Goal: Transaction & Acquisition: Obtain resource

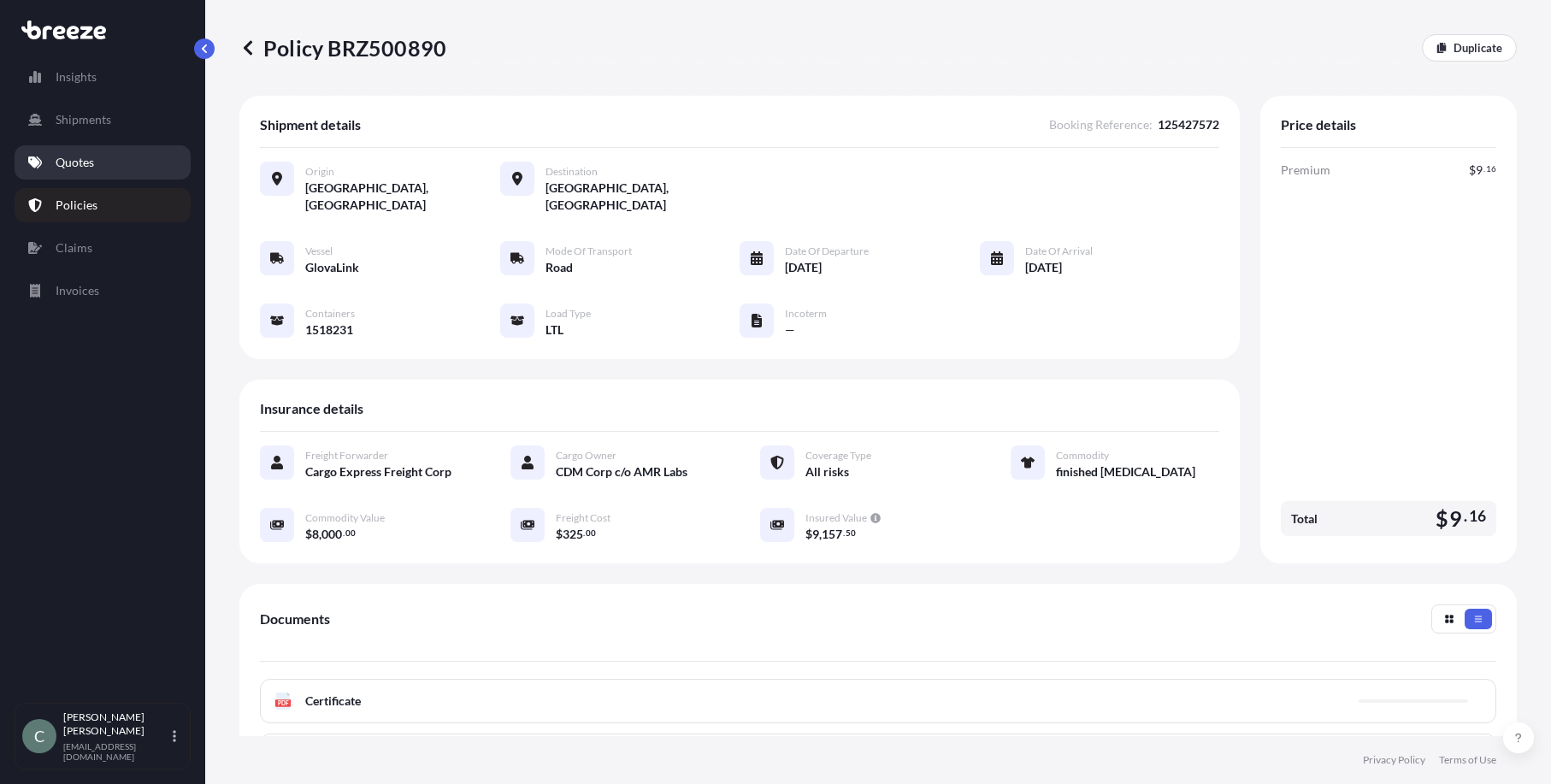
scroll to position [227, 0]
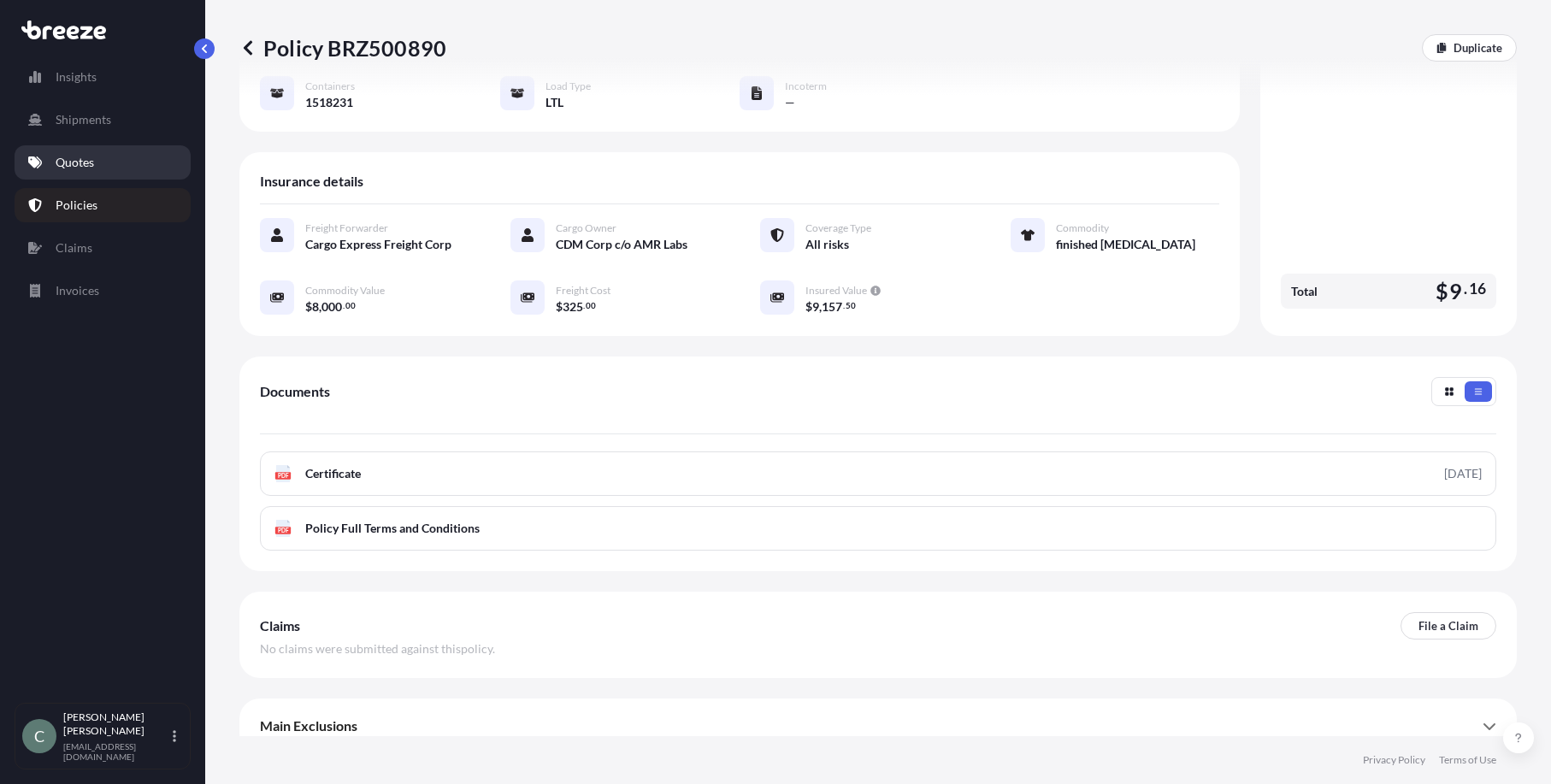
click at [77, 160] on p "Quotes" at bounding box center [75, 162] width 39 height 17
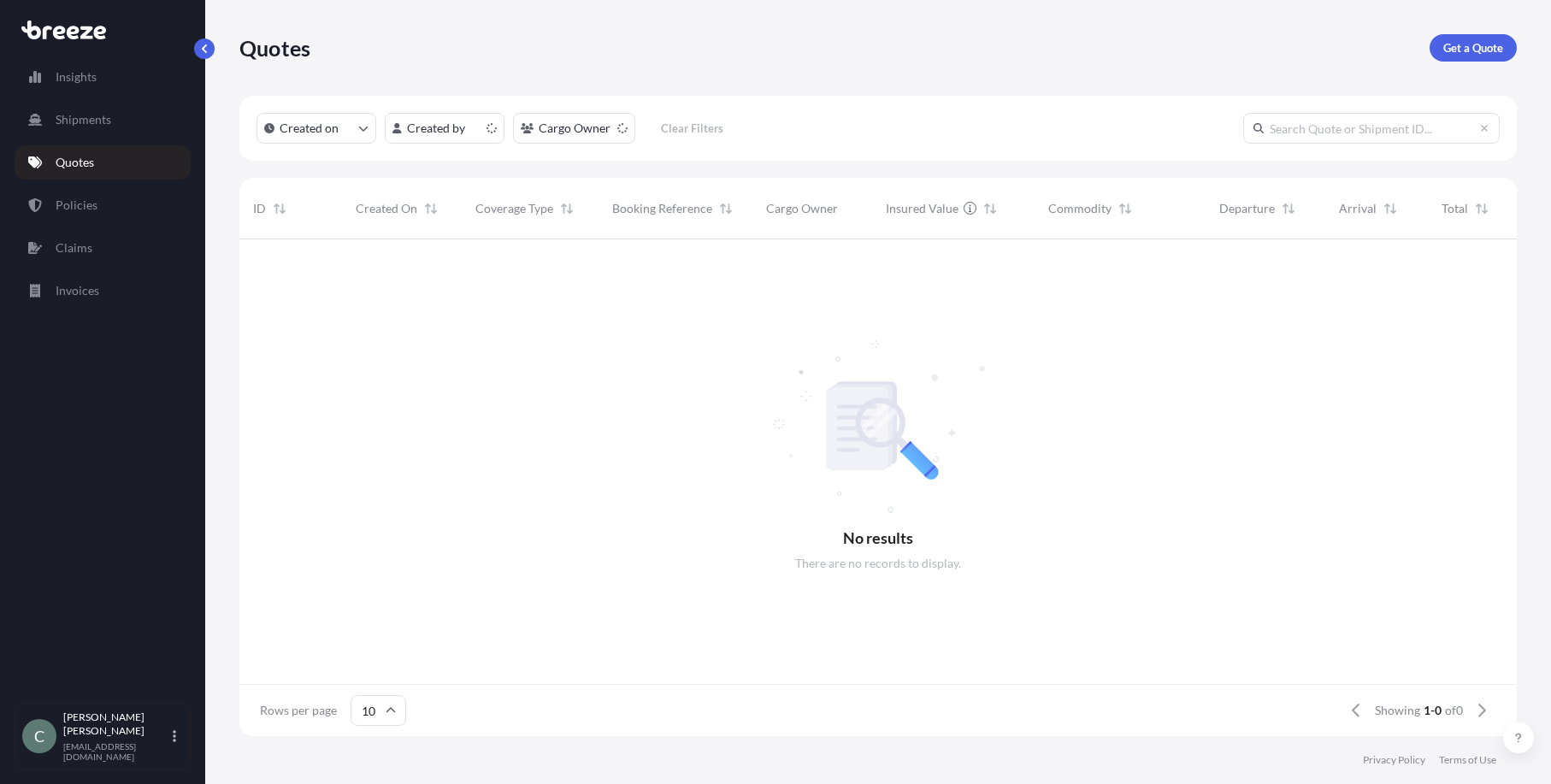
scroll to position [494, 1264]
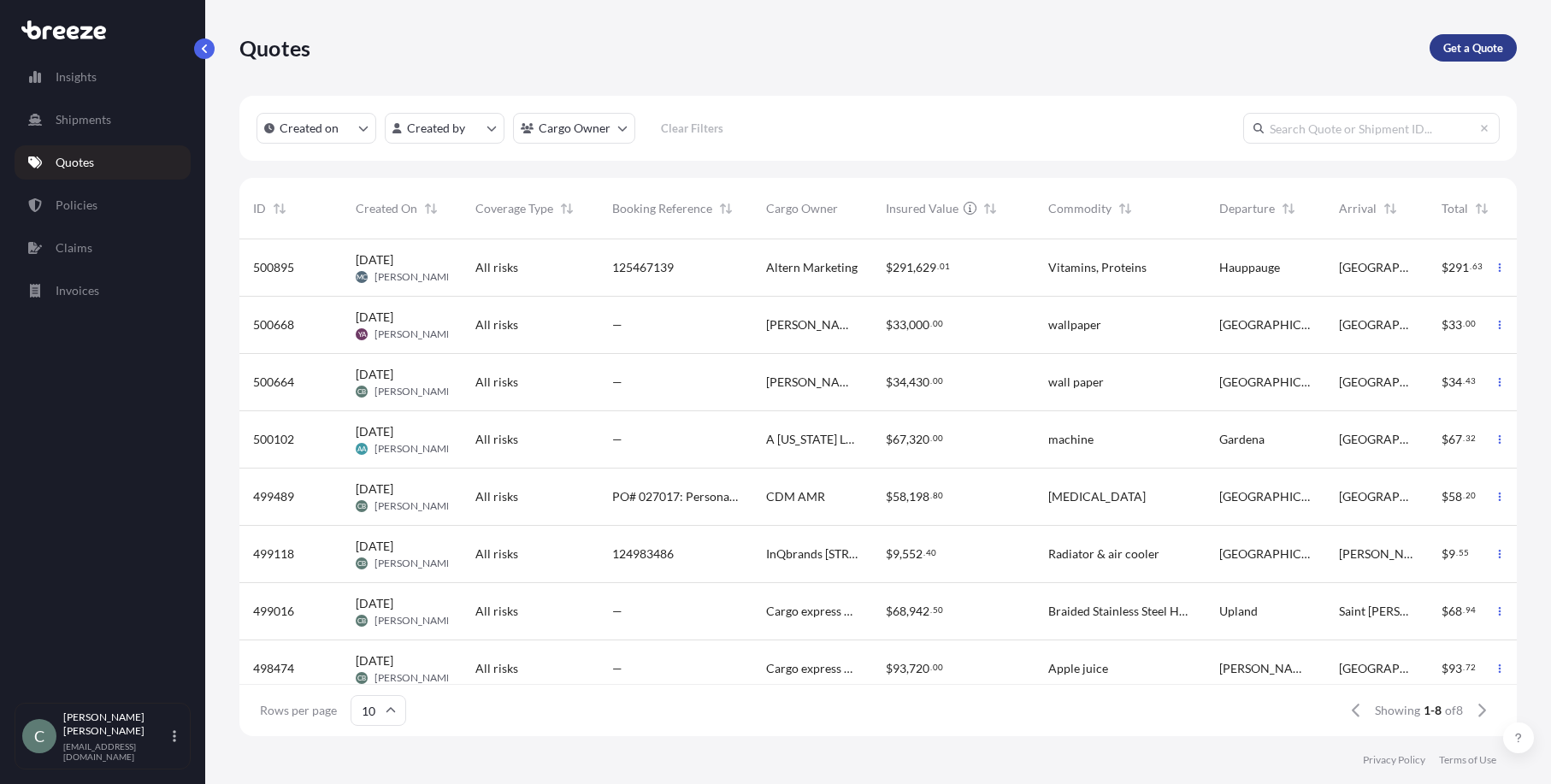
click at [1465, 49] on p "Get a Quote" at bounding box center [1473, 48] width 60 height 17
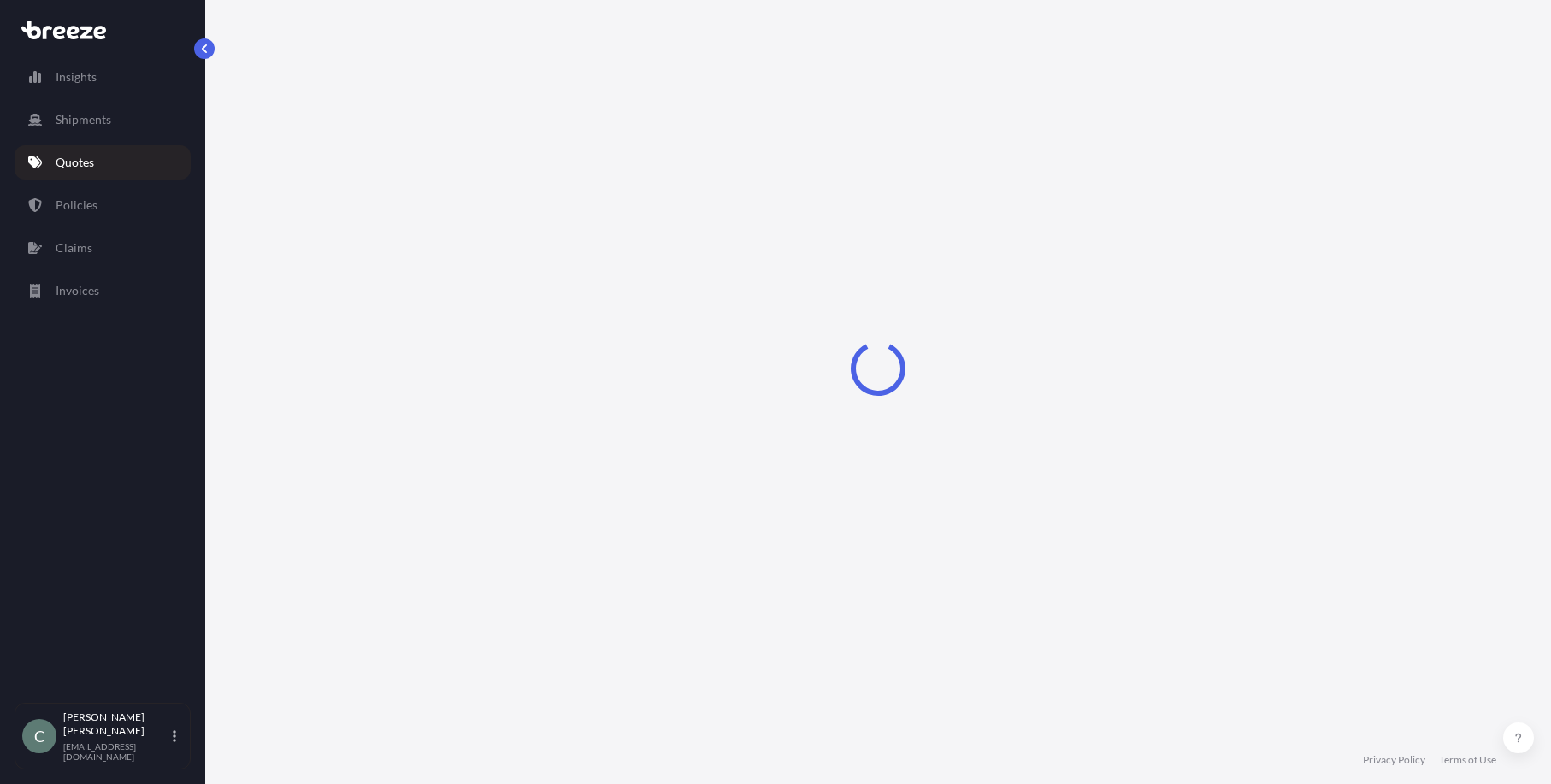
select select "Sea"
select select "1"
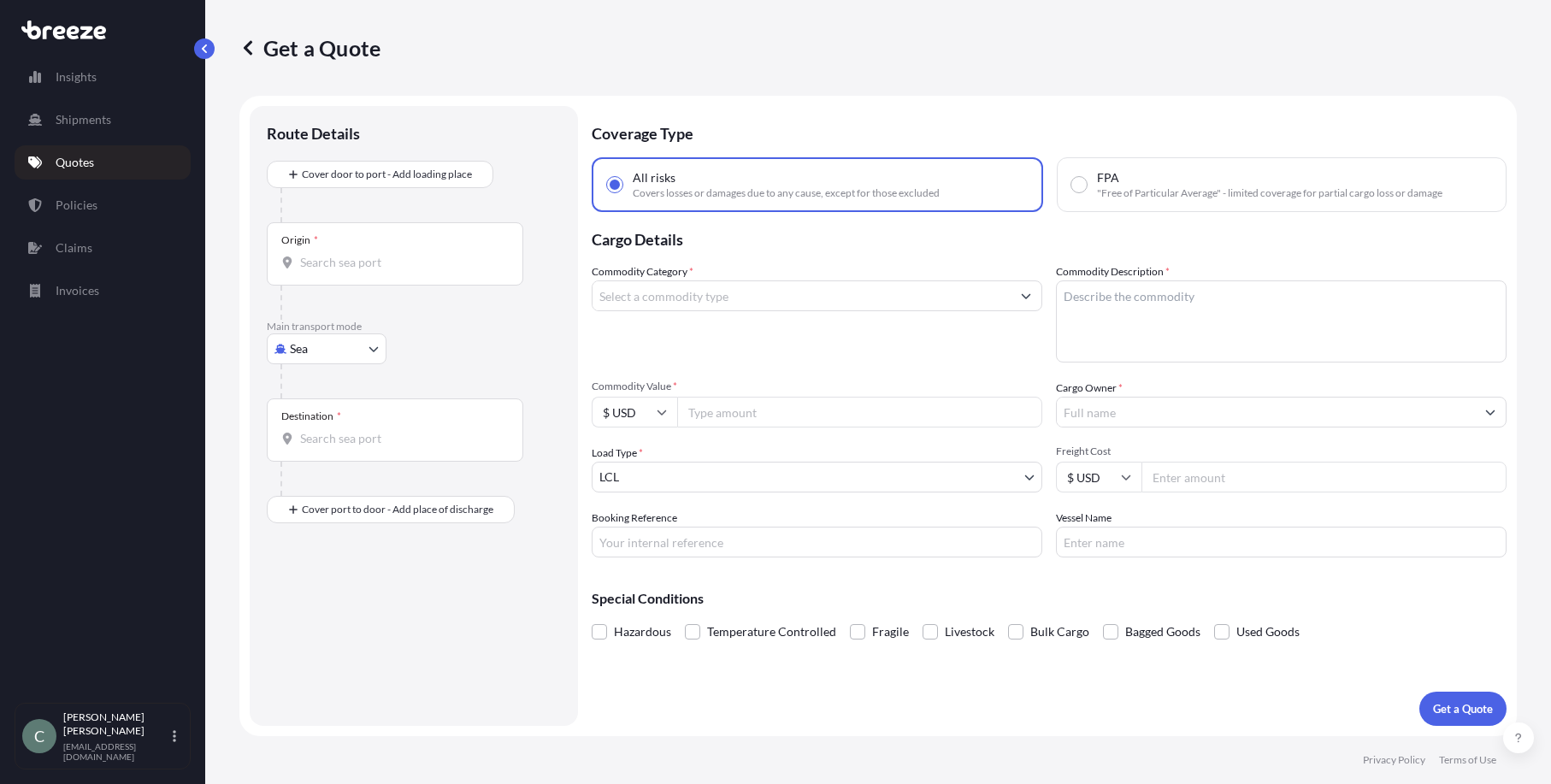
click at [437, 257] on input "Origin *" at bounding box center [401, 262] width 202 height 17
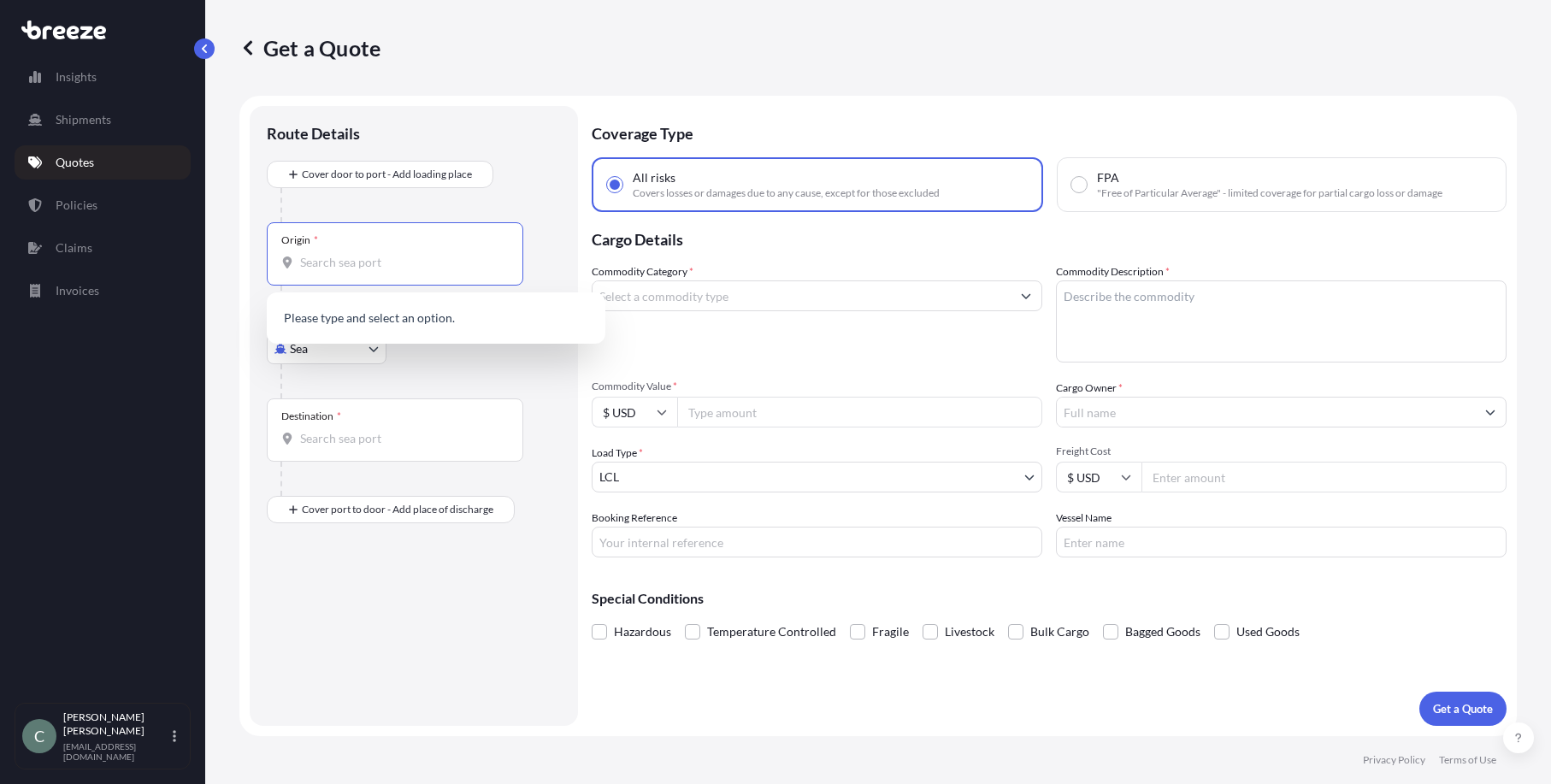
paste input "[STREET_ADDRESS][PERSON_NAME]"
click at [530, 387] on div at bounding box center [421, 381] width 281 height 34
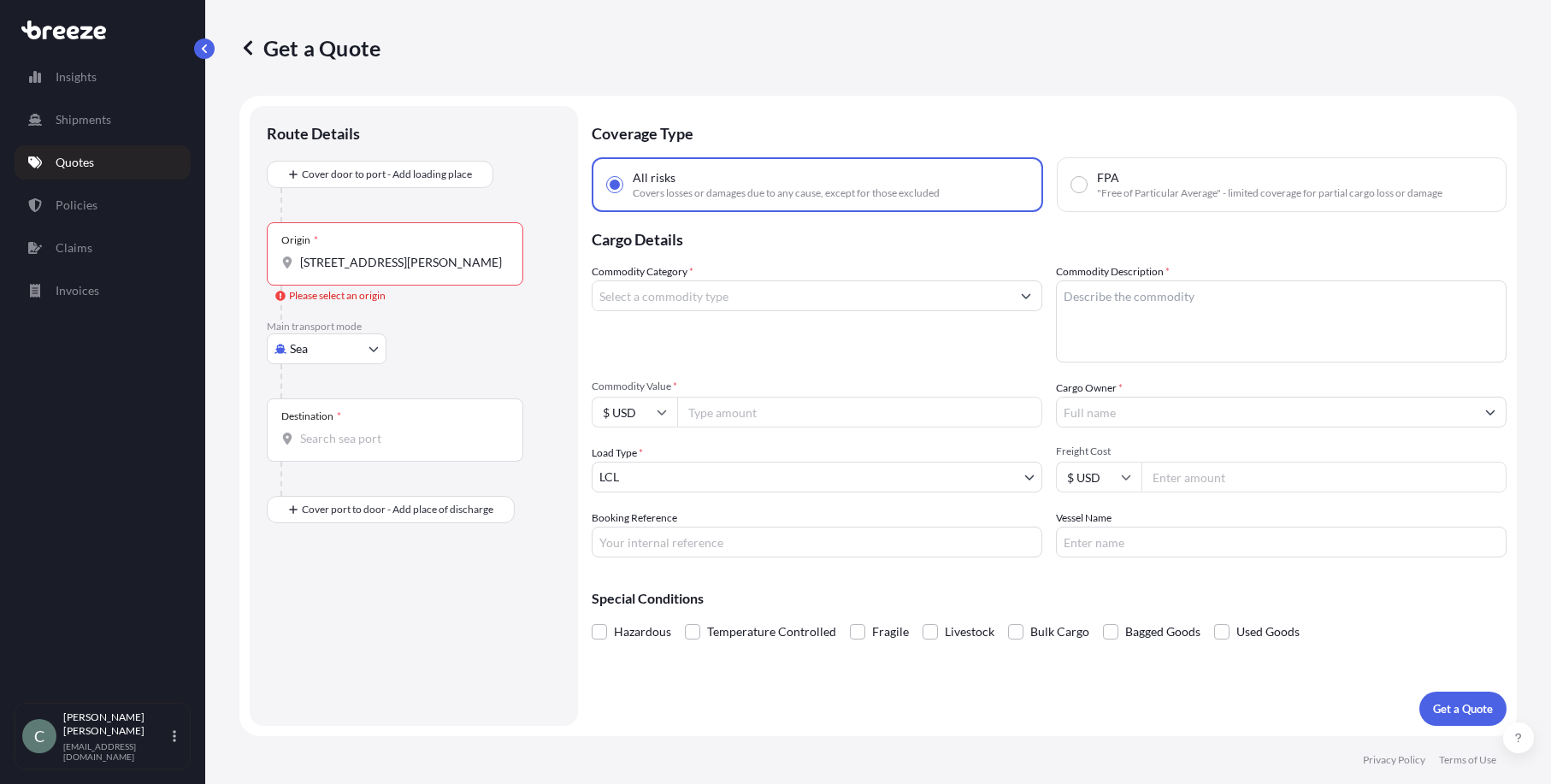
click at [385, 266] on input "[STREET_ADDRESS][PERSON_NAME]" at bounding box center [401, 262] width 202 height 17
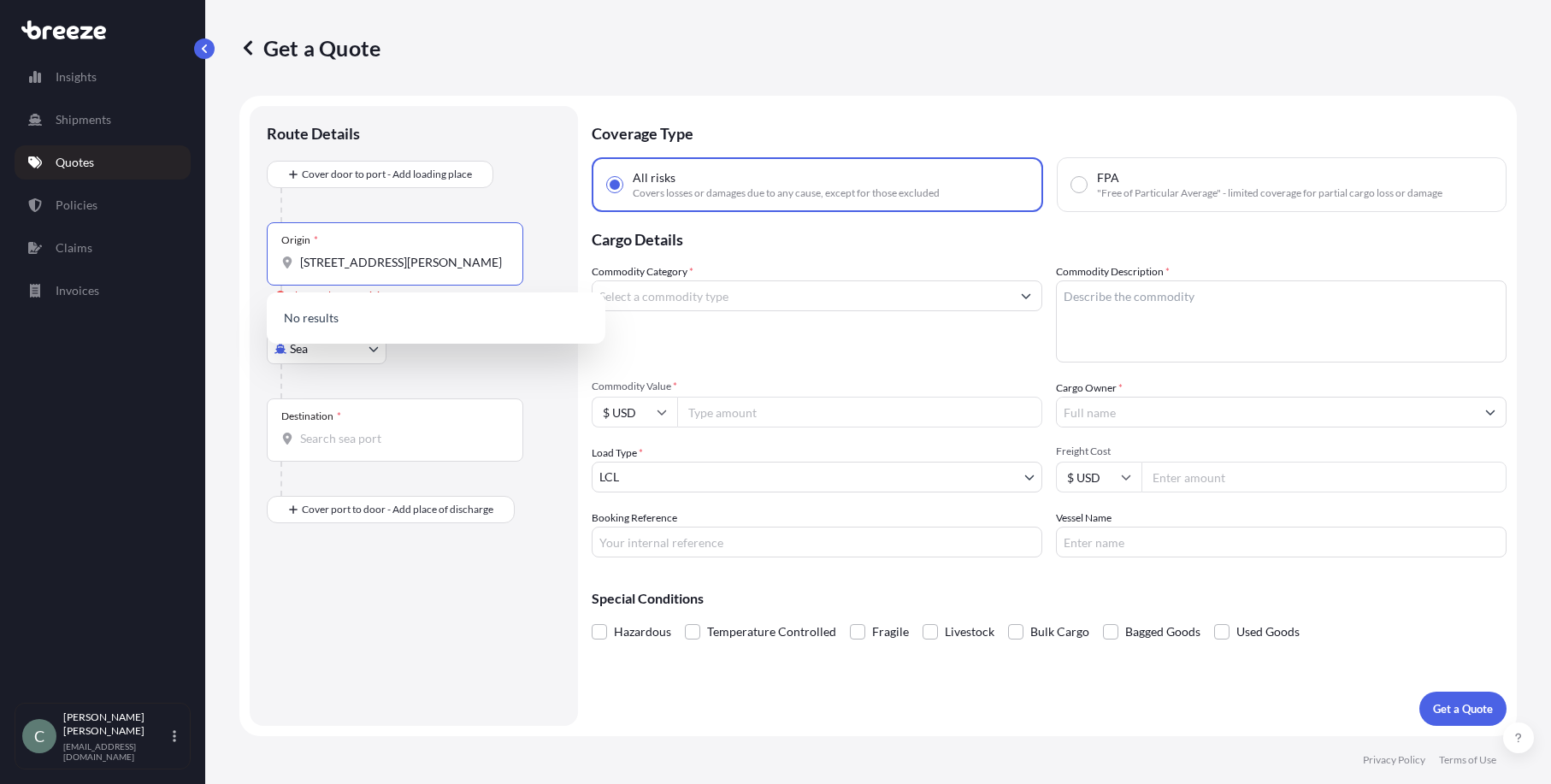
click at [302, 263] on input "[STREET_ADDRESS][PERSON_NAME]" at bounding box center [401, 262] width 202 height 17
type input "7"
click at [401, 351] on div "Main transport mode Sea Sea Air Road Rail" at bounding box center [413, 358] width 294 height 79
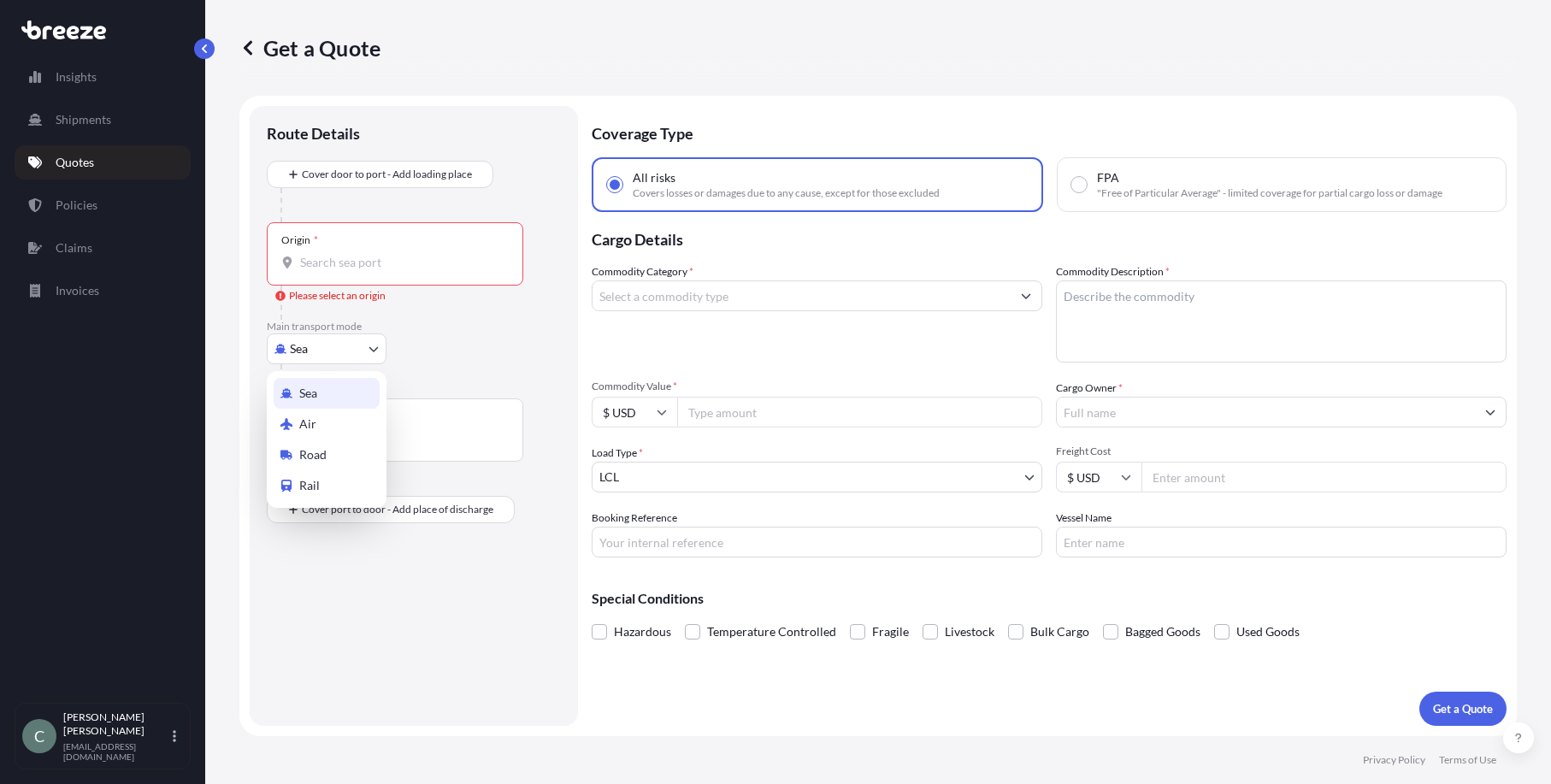
click at [375, 347] on body "Insights Shipments Quotes Policies Claims Invoices C [PERSON_NAME] [EMAIL_ADDRE…" at bounding box center [776, 392] width 1551 height 784
click at [342, 454] on div "Road" at bounding box center [327, 455] width 106 height 31
select select "Road"
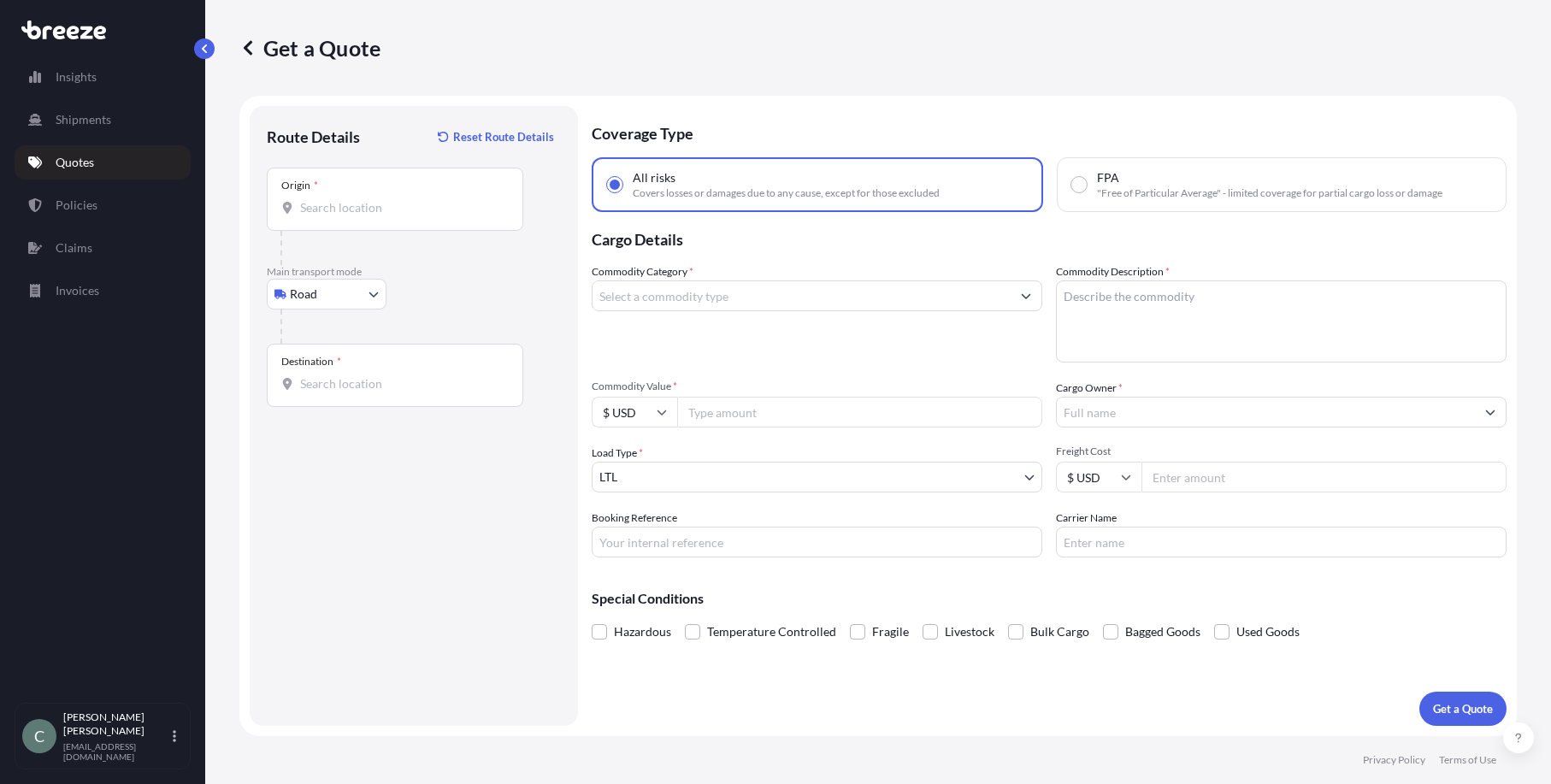
click at [344, 196] on div "Origin *" at bounding box center [395, 198] width 257 height 63
click at [344, 199] on input "Origin *" at bounding box center [401, 208] width 202 height 17
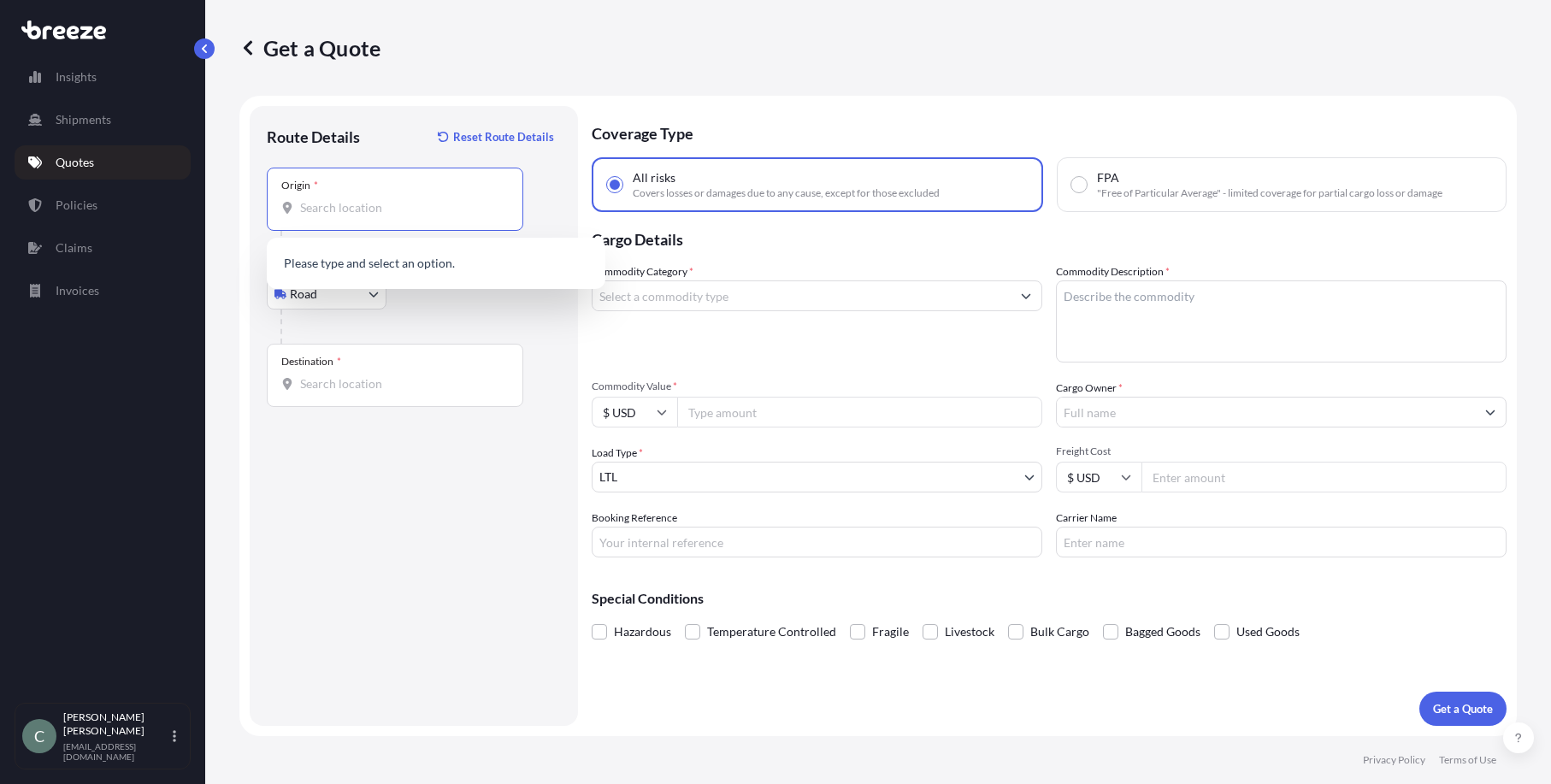
paste input "[STREET_ADDRESS][PERSON_NAME]"
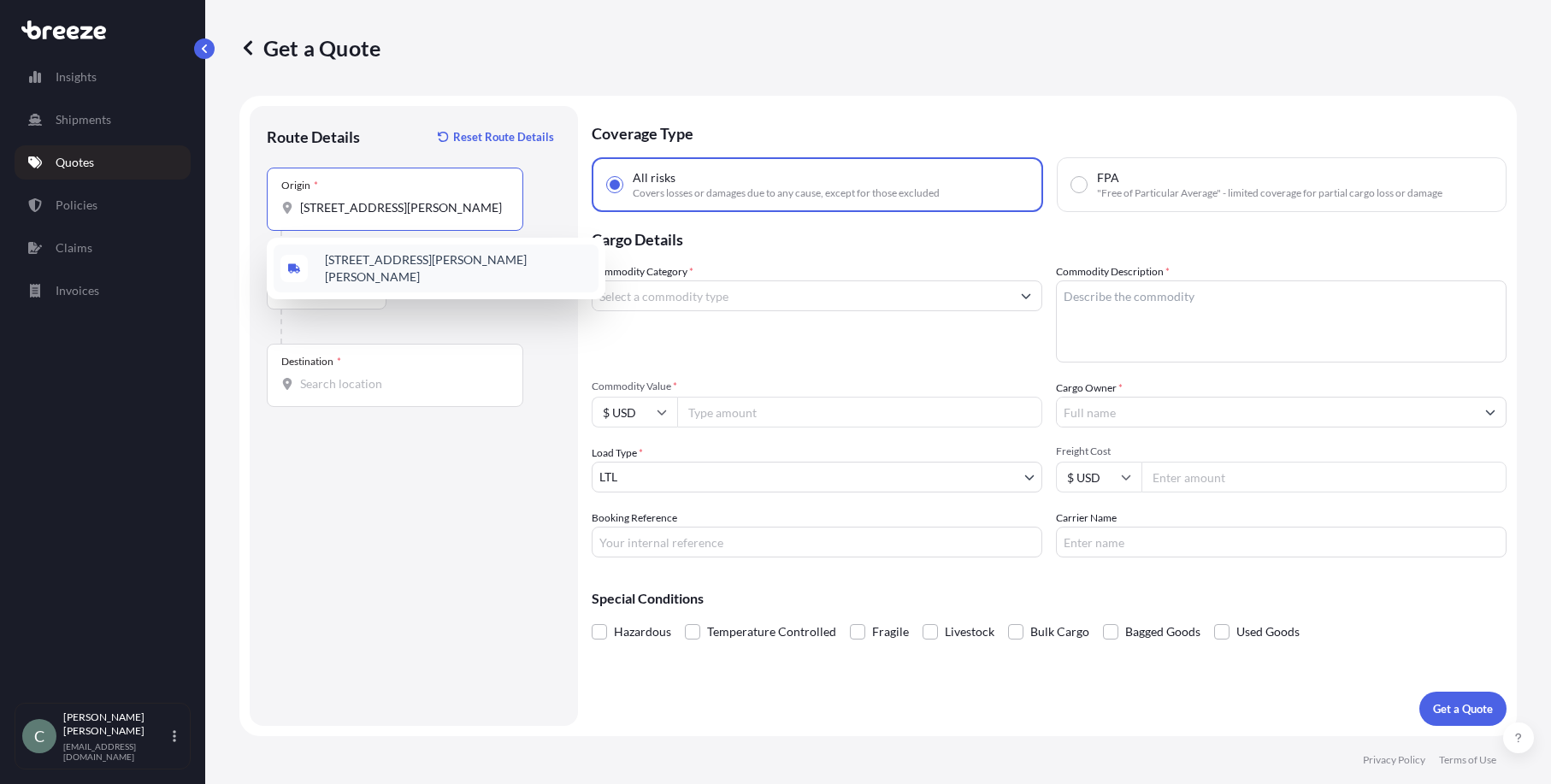
click at [380, 267] on span "[STREET_ADDRESS][PERSON_NAME][PERSON_NAME]" at bounding box center [458, 268] width 266 height 34
type input "[STREET_ADDRESS][PERSON_NAME][PERSON_NAME]"
click at [354, 391] on input "Destination *" at bounding box center [401, 384] width 202 height 17
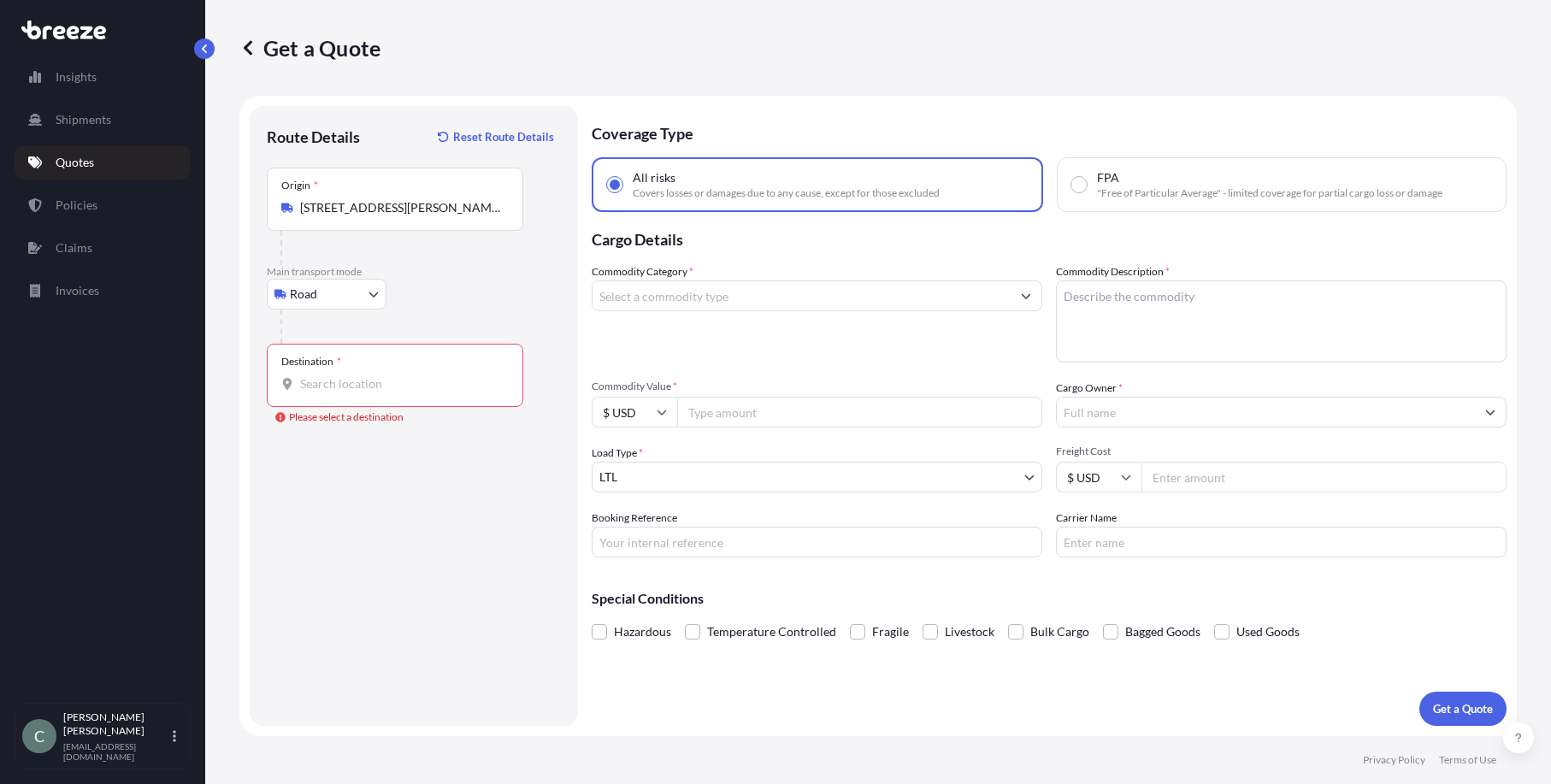
click at [302, 387] on input "Destination * Please select a destination" at bounding box center [401, 384] width 202 height 17
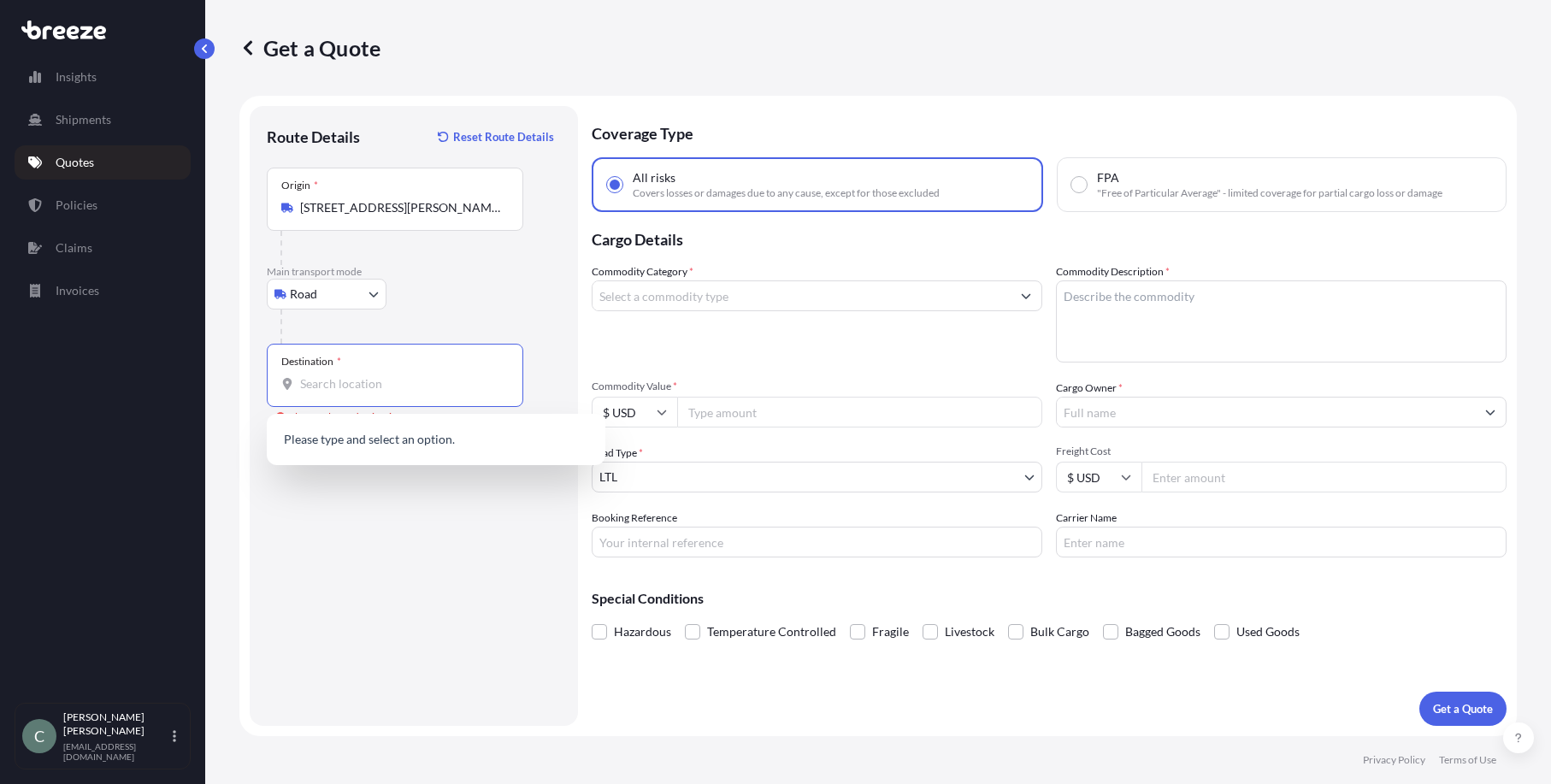
paste input "[STREET_ADDRESS]"
click at [369, 441] on span "[STREET_ADDRESS]" at bounding box center [378, 441] width 107 height 17
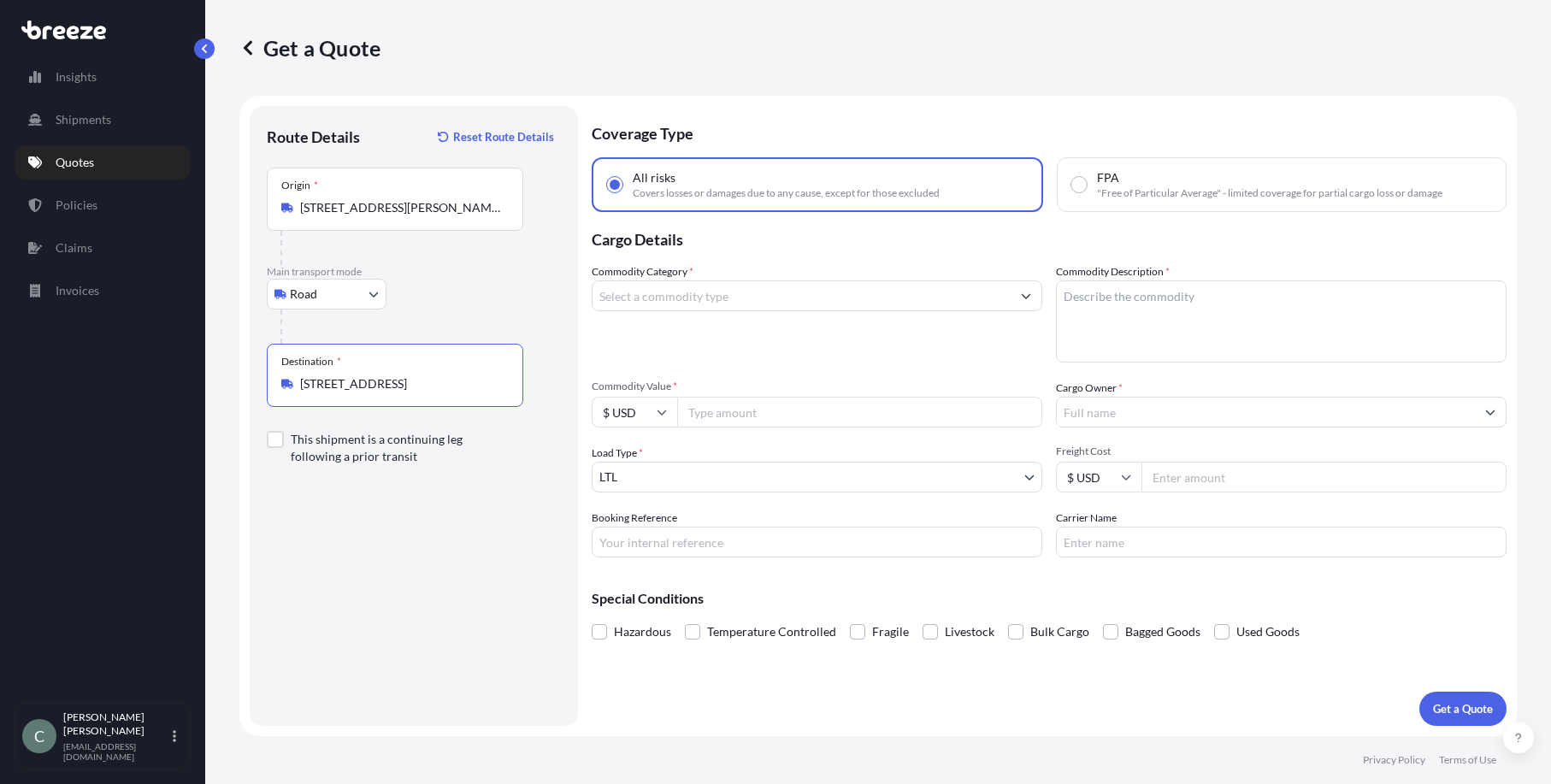
type input "[STREET_ADDRESS]"
click at [798, 317] on div "Commodity Category *" at bounding box center [817, 313] width 451 height 99
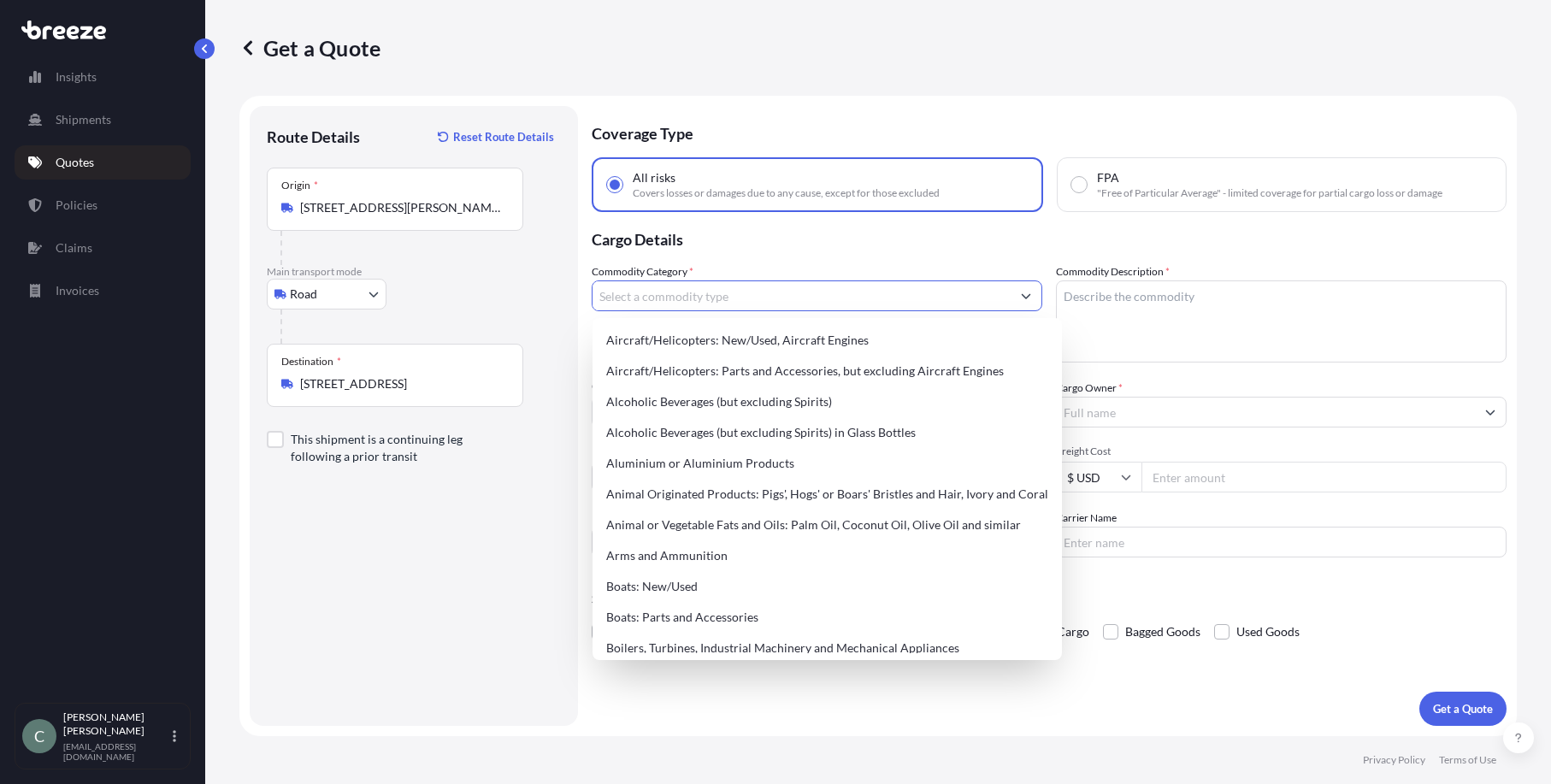
click at [790, 304] on input "Commodity Category *" at bounding box center [802, 296] width 418 height 31
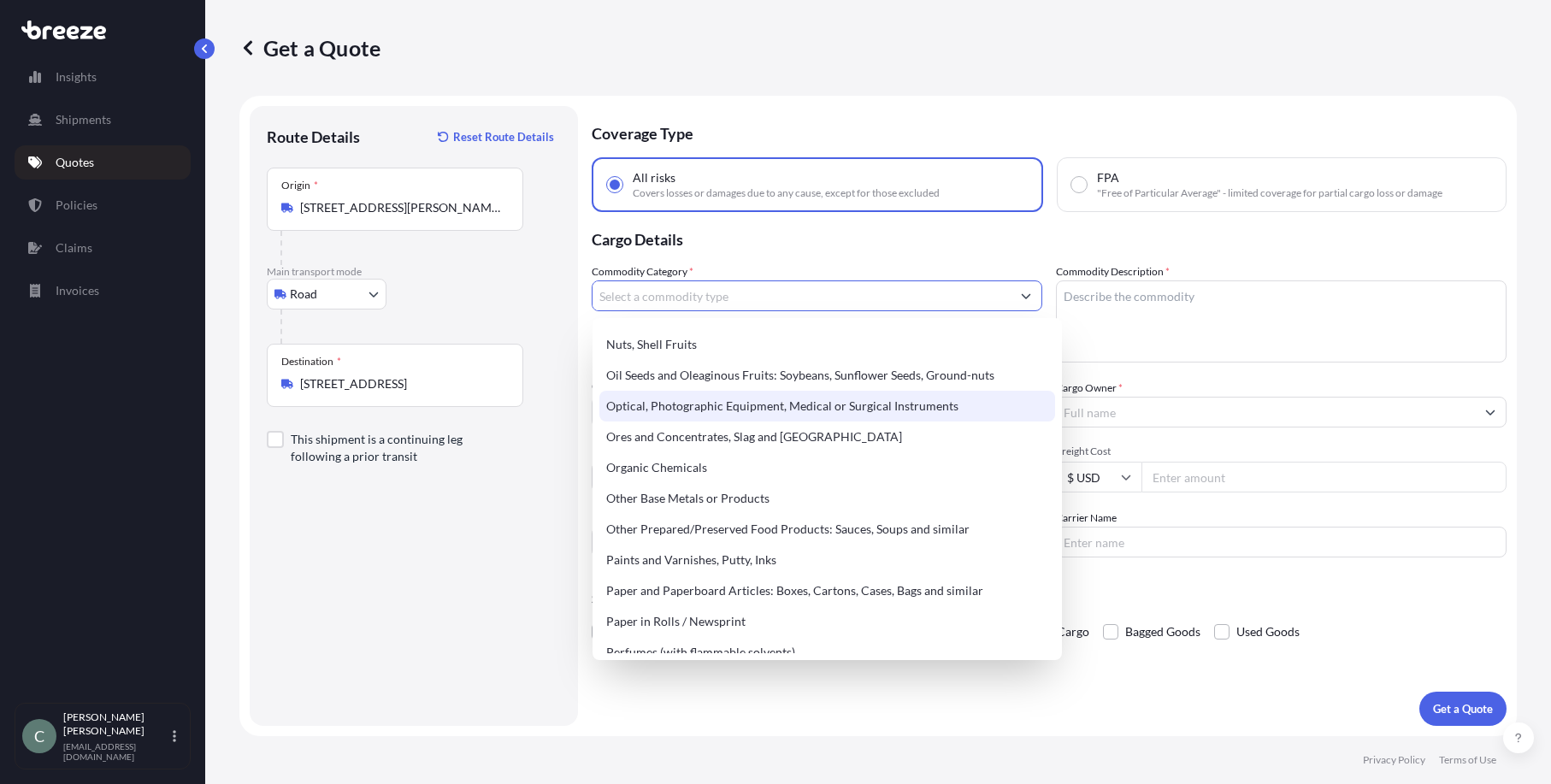
scroll to position [2820, 0]
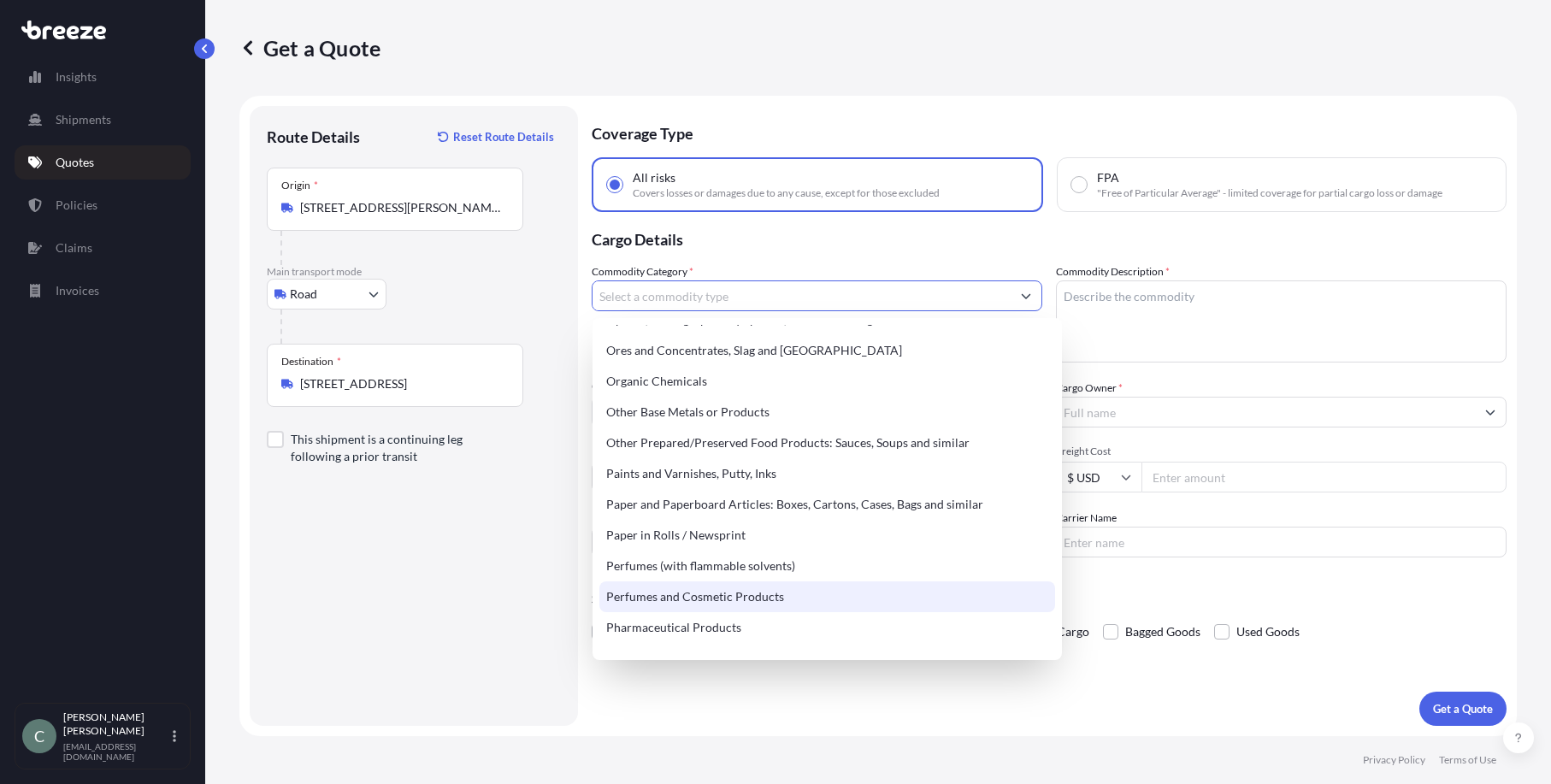
click at [755, 598] on div "Perfumes and Cosmetic Products" at bounding box center [827, 597] width 456 height 31
type input "Perfumes and Cosmetic Products"
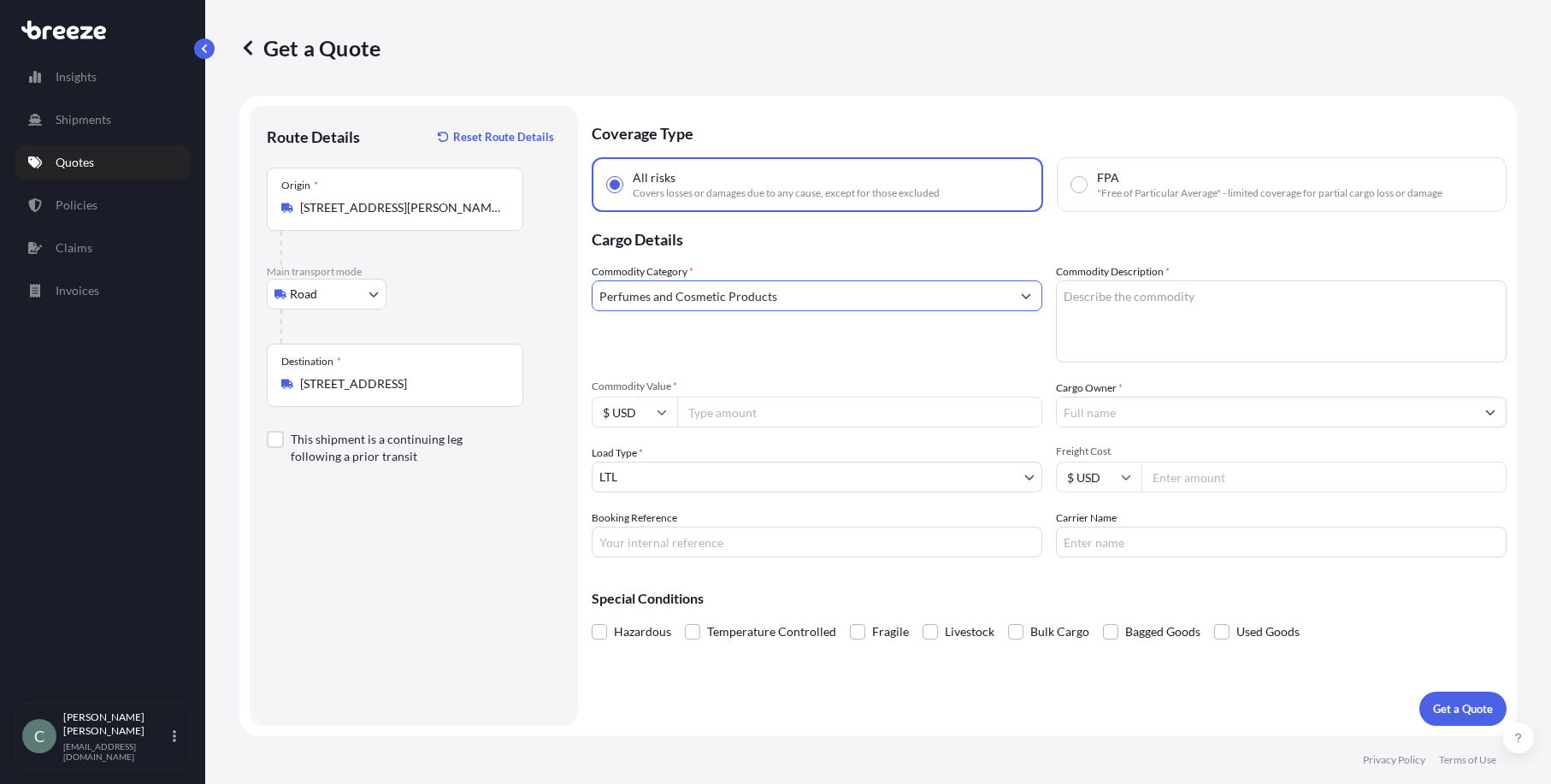
click at [1178, 321] on textarea "Commodity Description *" at bounding box center [1282, 322] width 451 height 82
type textarea "finished product"
click at [913, 420] on input "Commodity Value *" at bounding box center [860, 412] width 365 height 31
type input "15000"
click at [903, 445] on div "Load Type * LTL" at bounding box center [817, 467] width 451 height 48
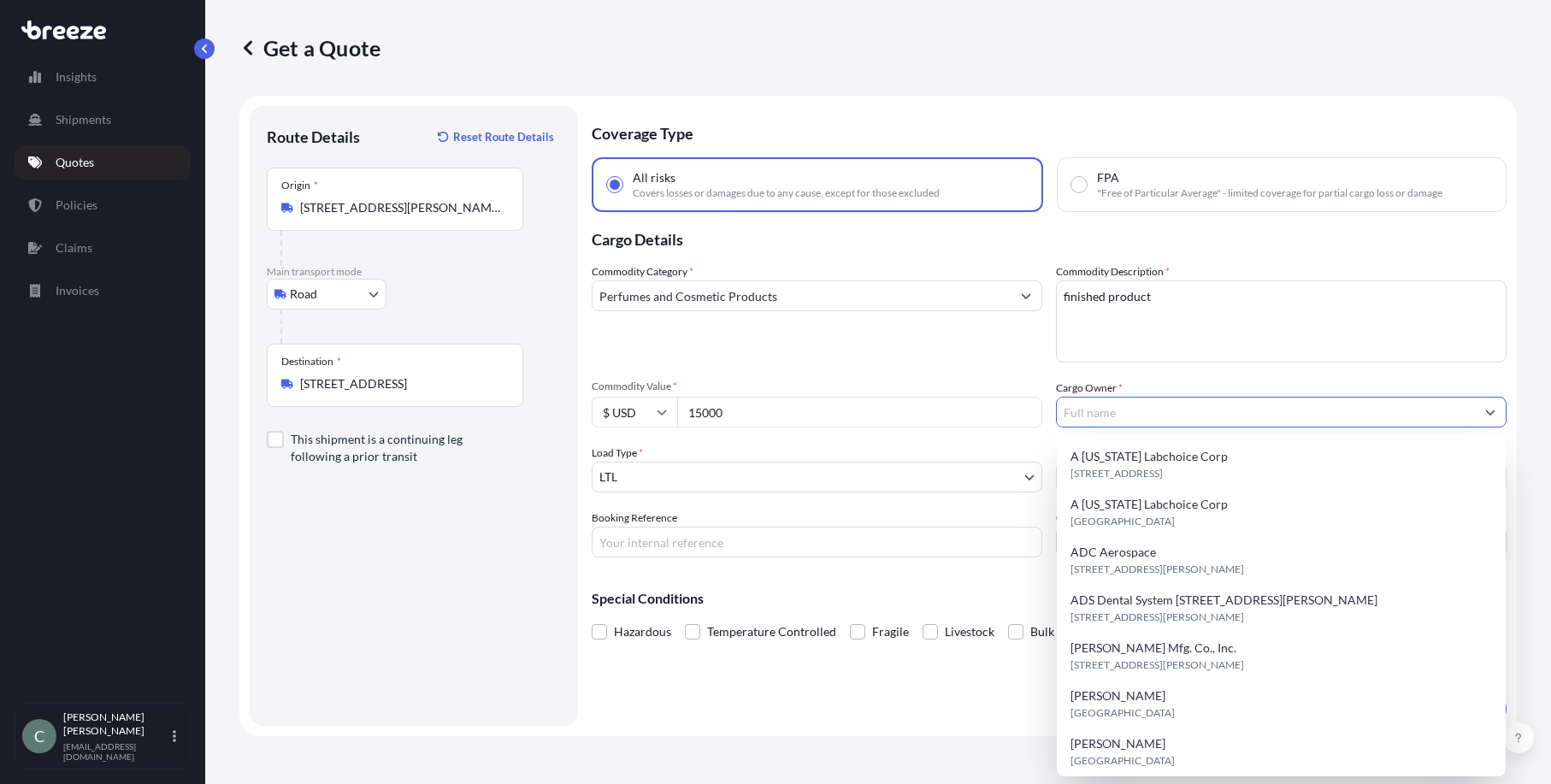
click at [1153, 402] on input "Cargo Owner *" at bounding box center [1265, 412] width 418 height 31
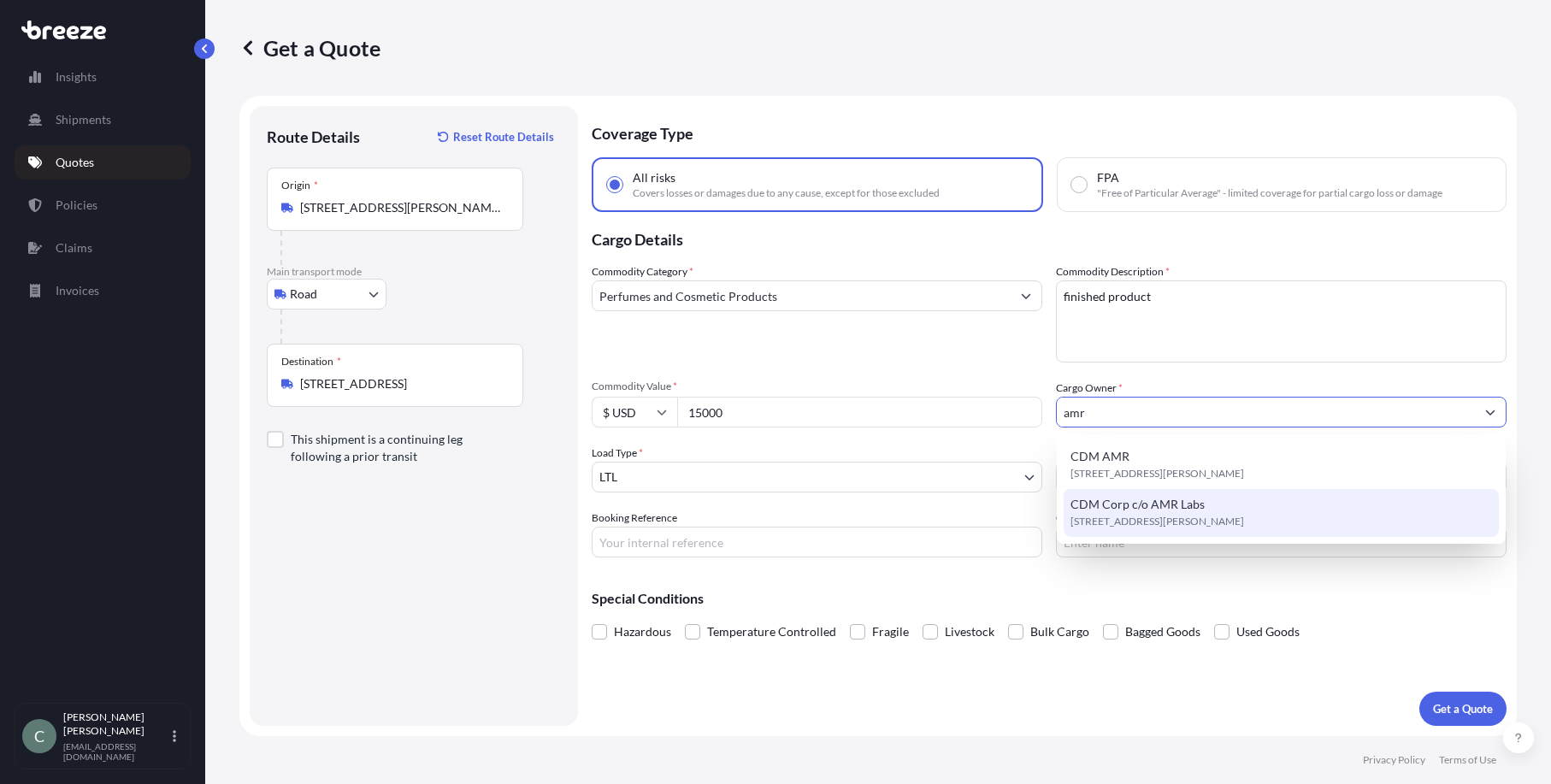
click at [1166, 510] on span "CDM Corp c/o AMR Labs" at bounding box center [1137, 504] width 134 height 17
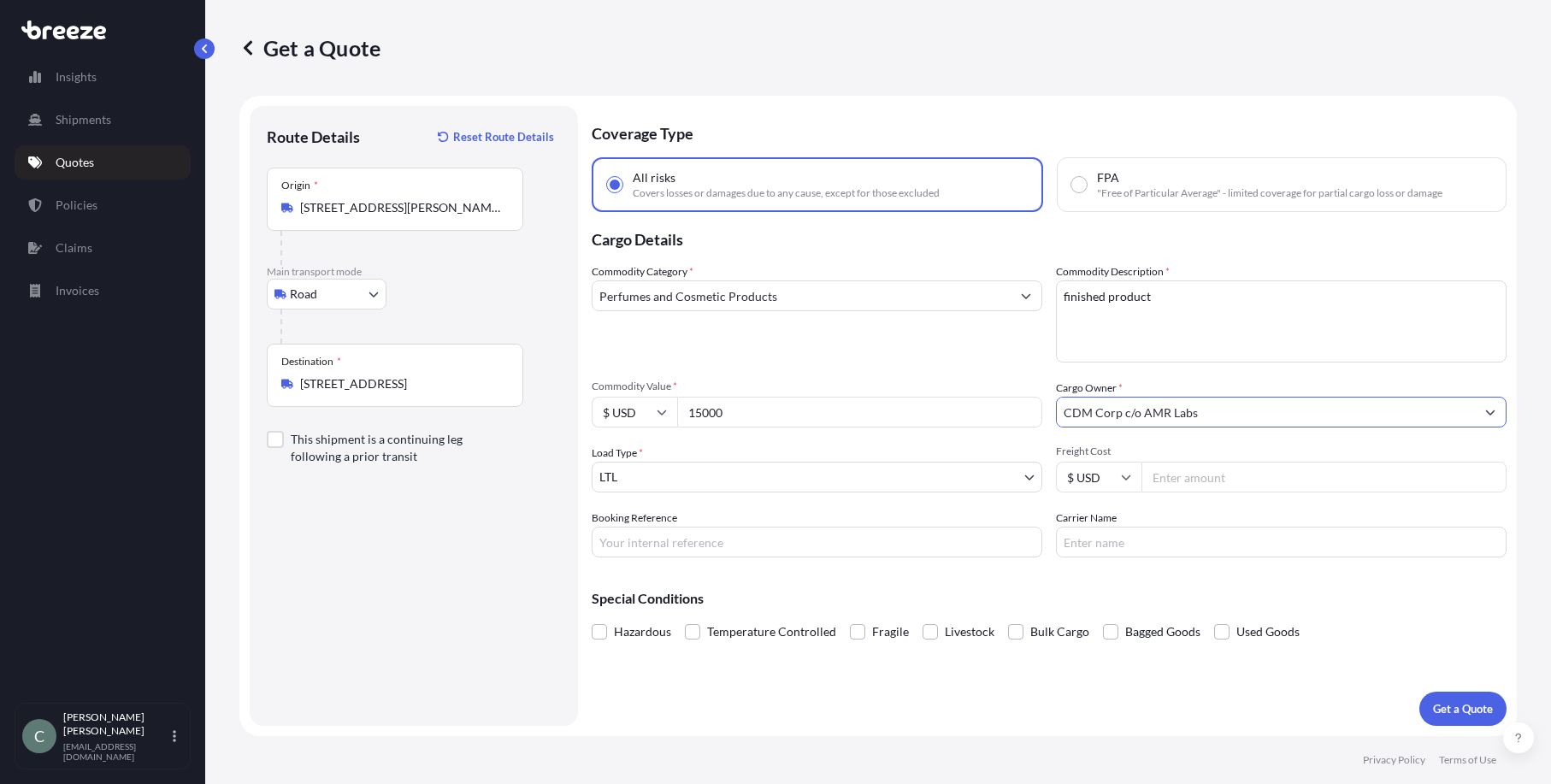
type input "CDM Corp c/o AMR Labs"
click at [1157, 476] on input "Freight Cost" at bounding box center [1324, 477] width 365 height 31
click at [707, 536] on input "Booking Reference" at bounding box center [817, 542] width 451 height 31
click at [622, 534] on input "Booking Reference" at bounding box center [817, 542] width 451 height 31
paste input "125418589"
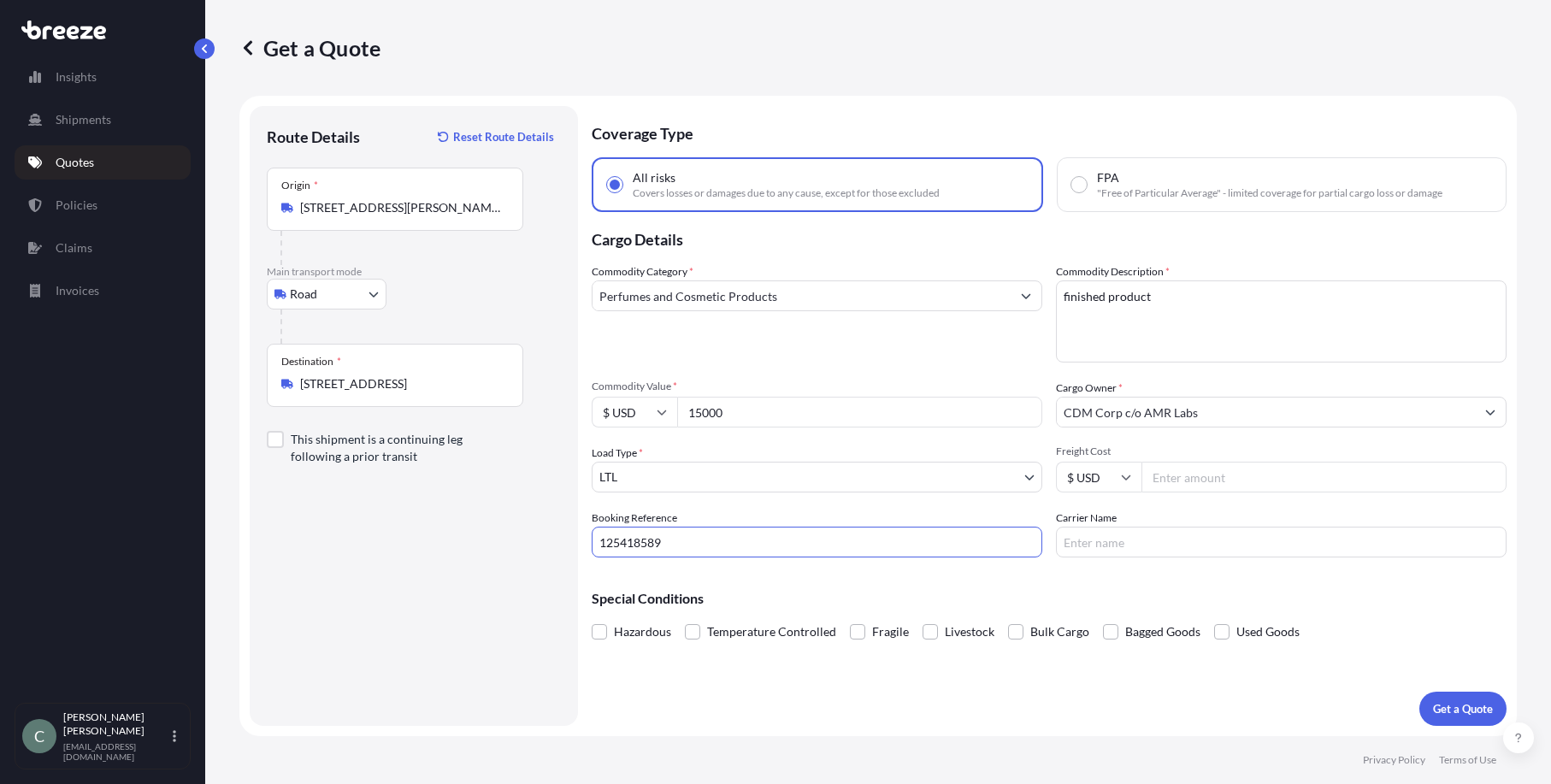
type input "125418589"
click at [1175, 542] on input "Carrier Name" at bounding box center [1282, 542] width 451 height 31
click at [1128, 530] on input "Carrier Name" at bounding box center [1282, 542] width 451 height 31
type input "R&L"
click at [1464, 716] on p "Get a Quote" at bounding box center [1463, 709] width 60 height 17
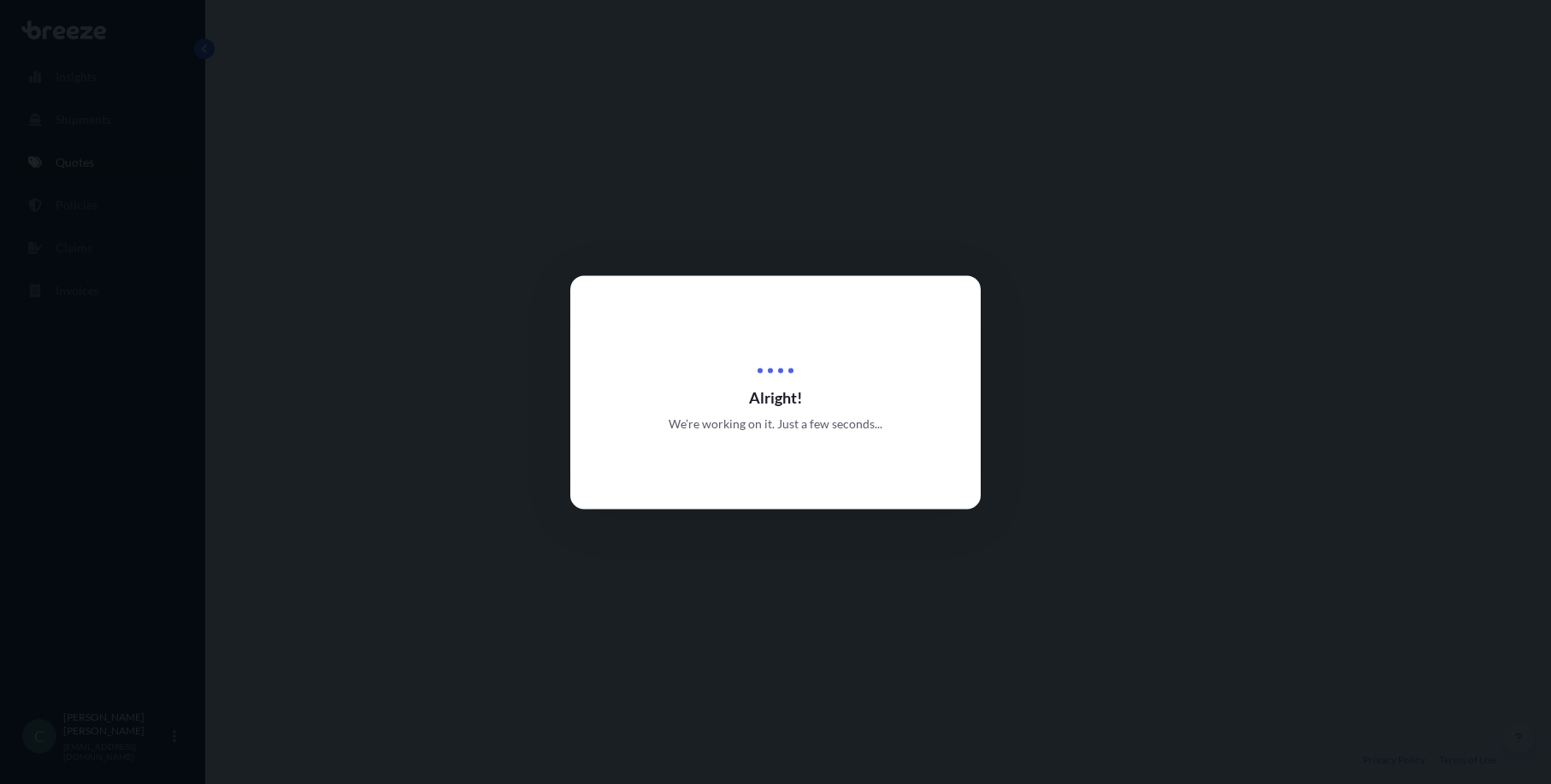
select select "Road"
select select "1"
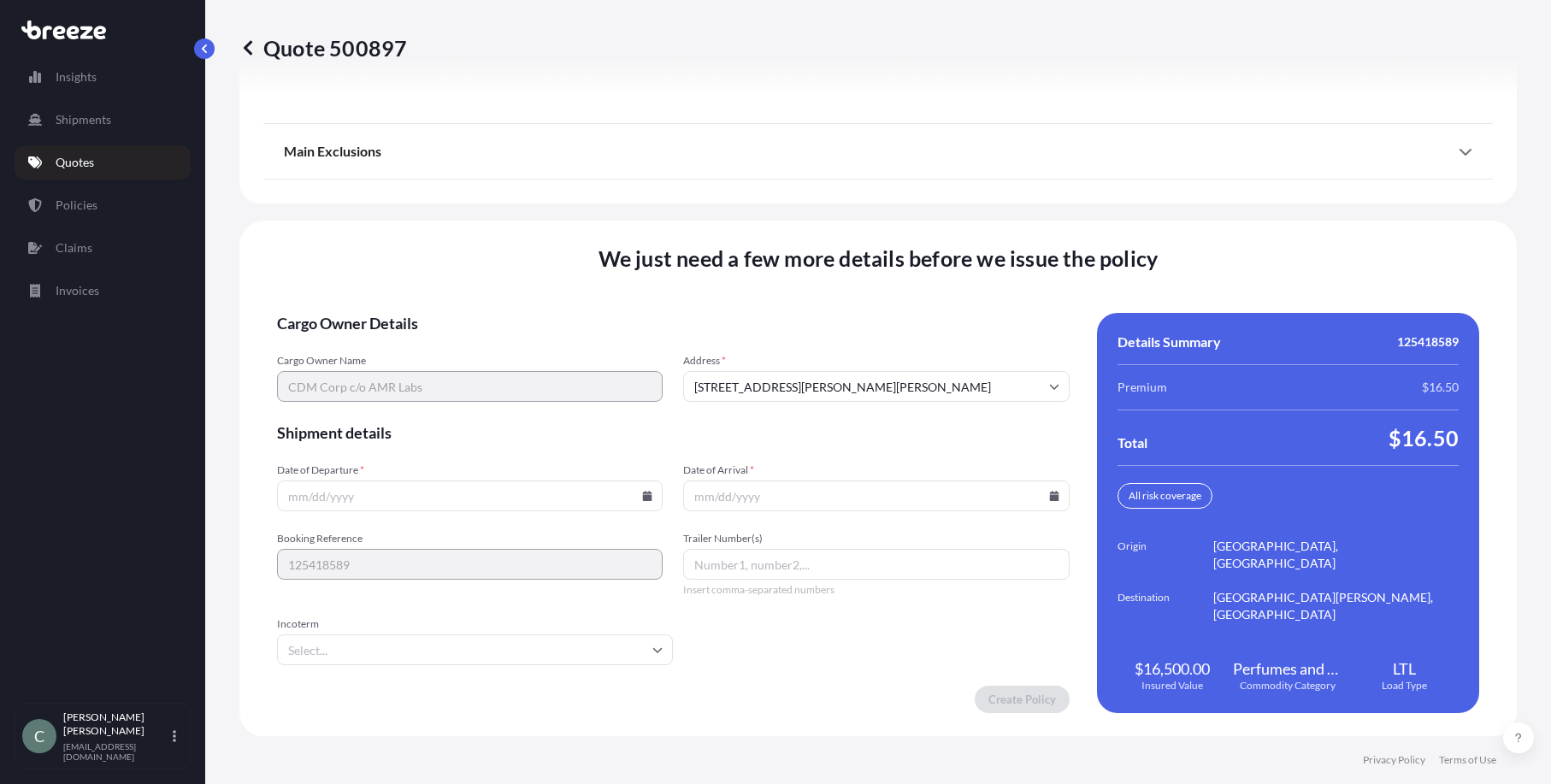
scroll to position [2184, 0]
click at [643, 497] on icon at bounding box center [648, 494] width 10 height 11
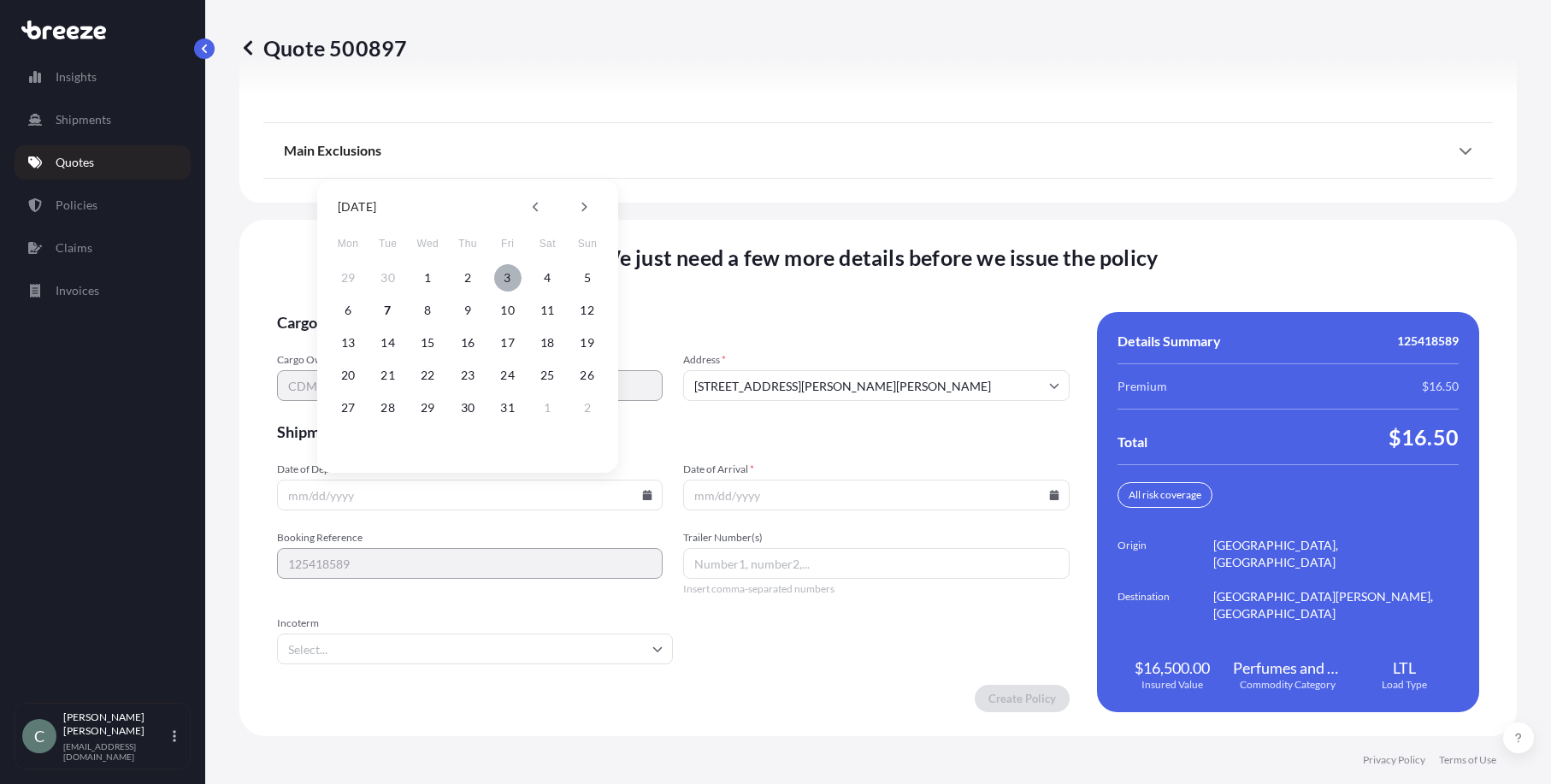
click at [507, 274] on button "3" at bounding box center [508, 278] width 27 height 27
type input "[DATE]"
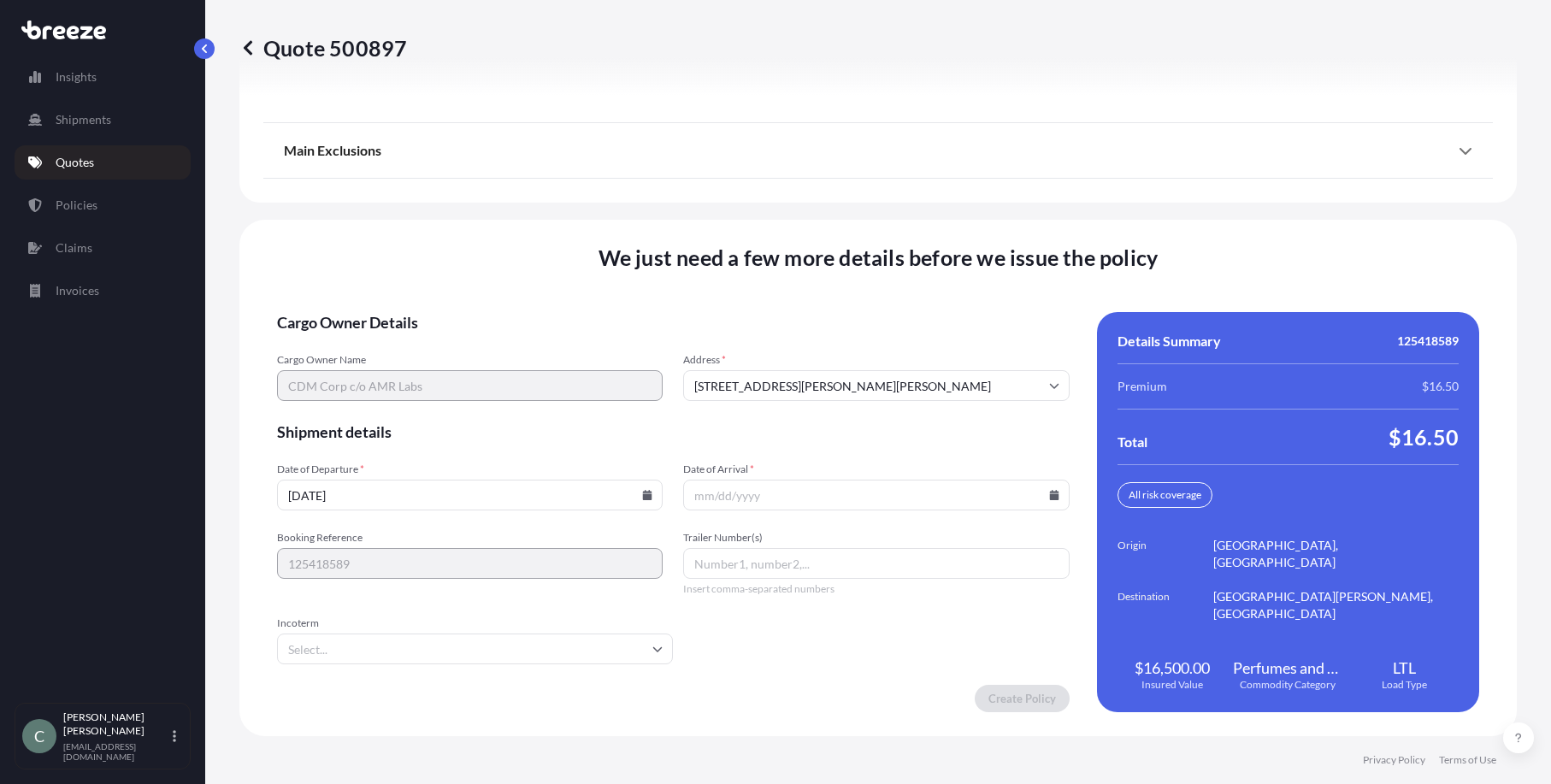
click at [1049, 499] on icon at bounding box center [1053, 494] width 10 height 11
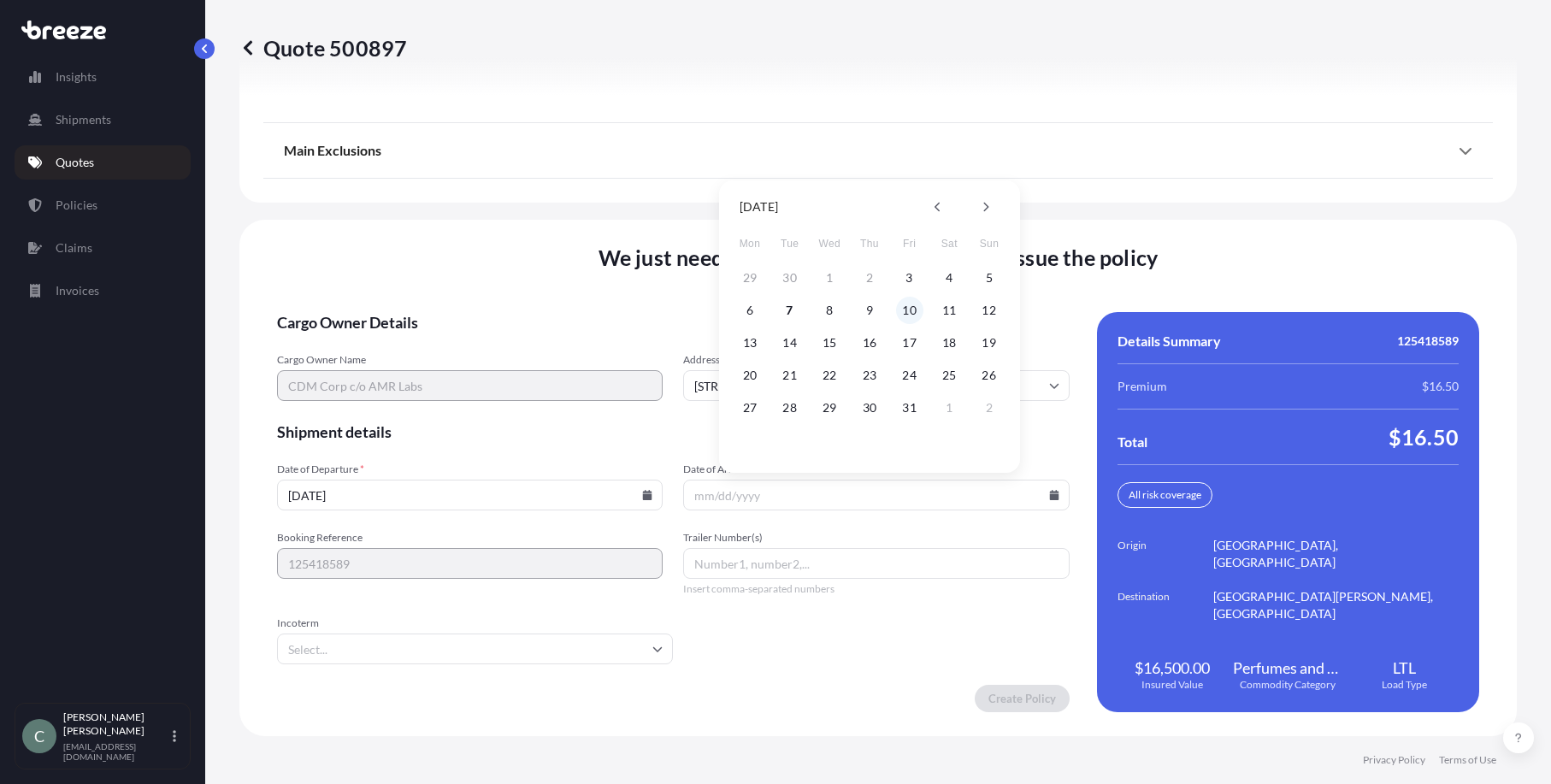
click at [912, 309] on button "10" at bounding box center [910, 310] width 27 height 27
type input "[DATE]"
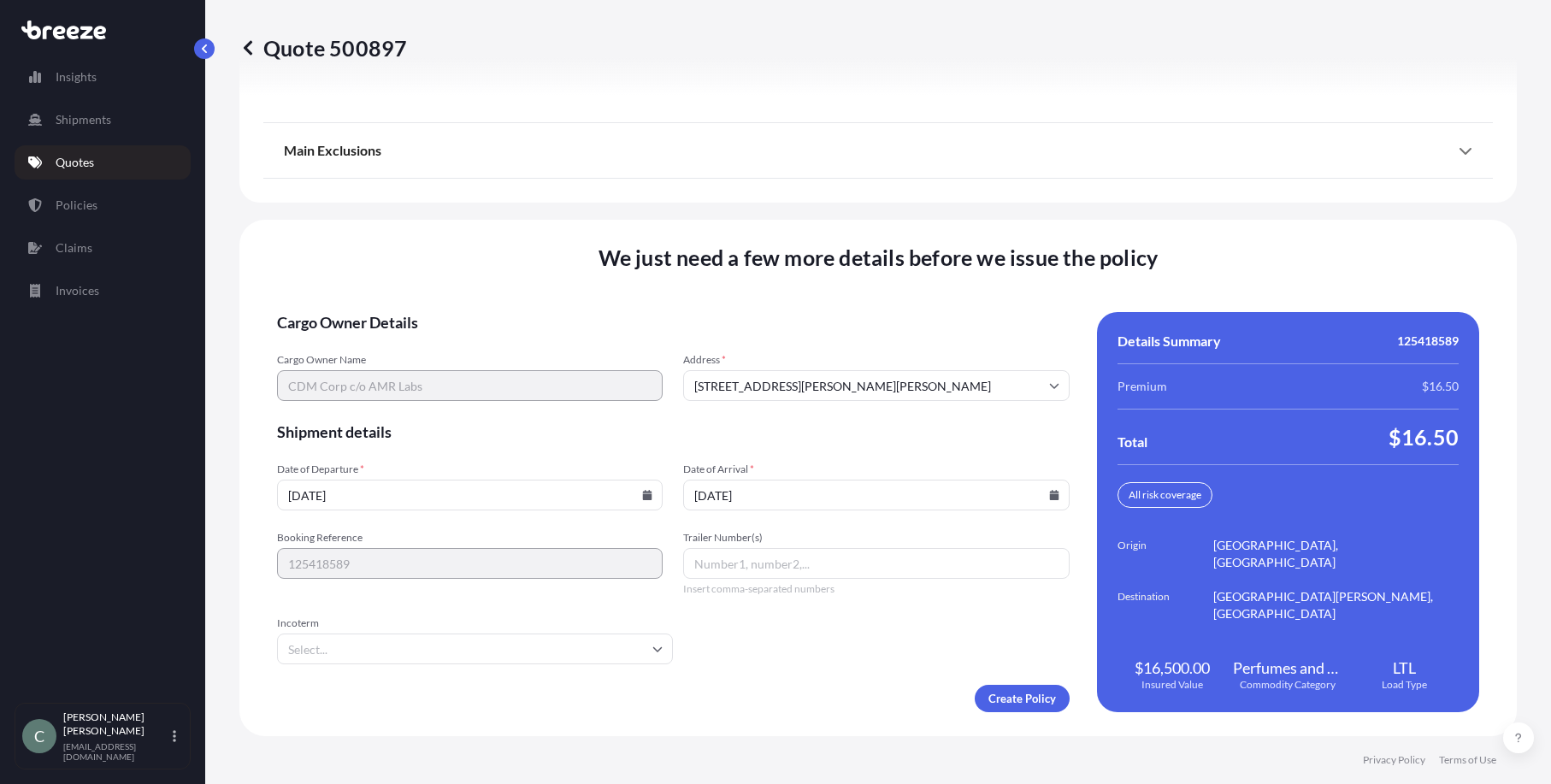
click at [722, 569] on input "Trailer Number(s)" at bounding box center [876, 563] width 386 height 31
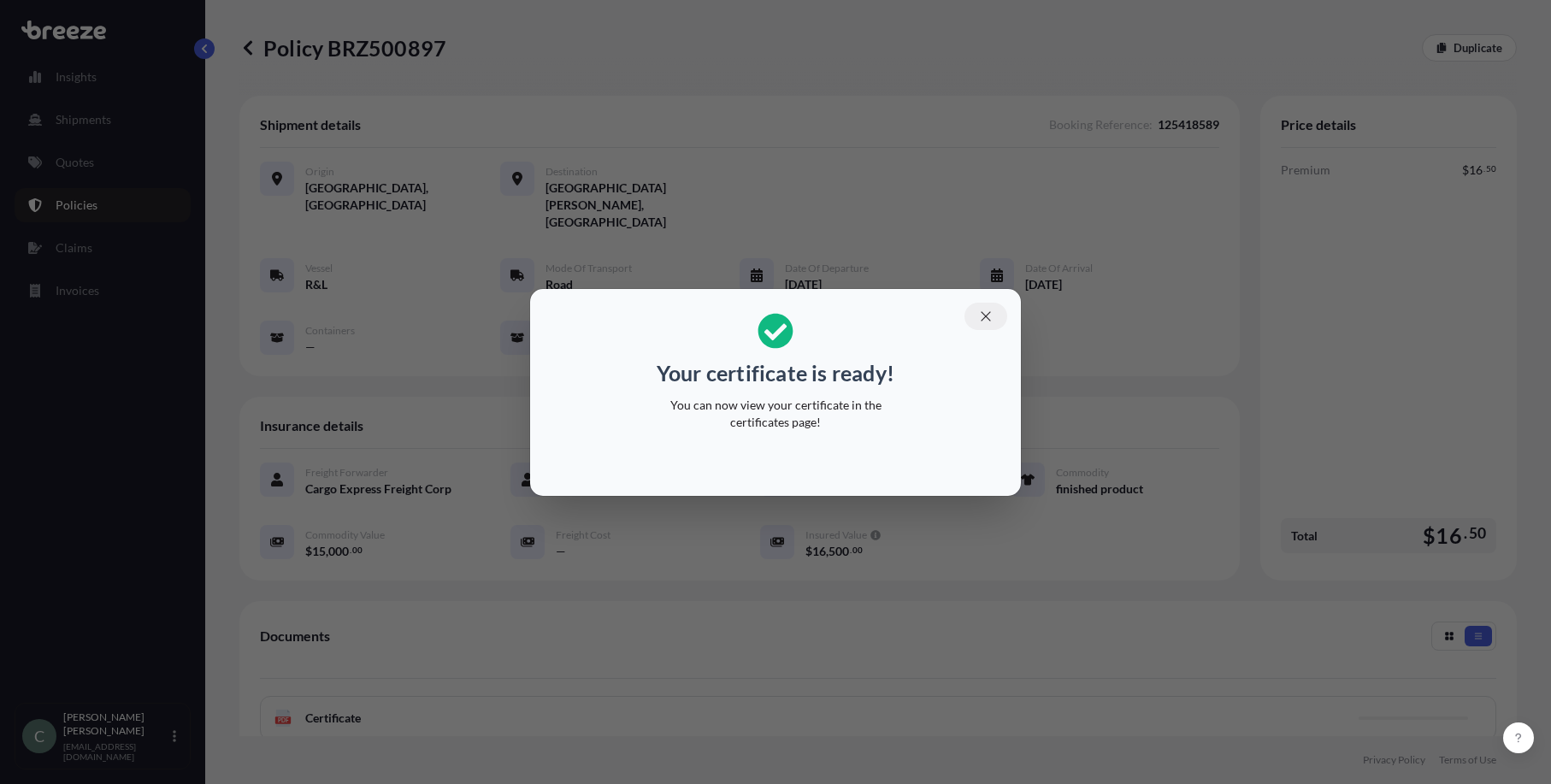
click at [980, 324] on button "button" at bounding box center [985, 316] width 43 height 27
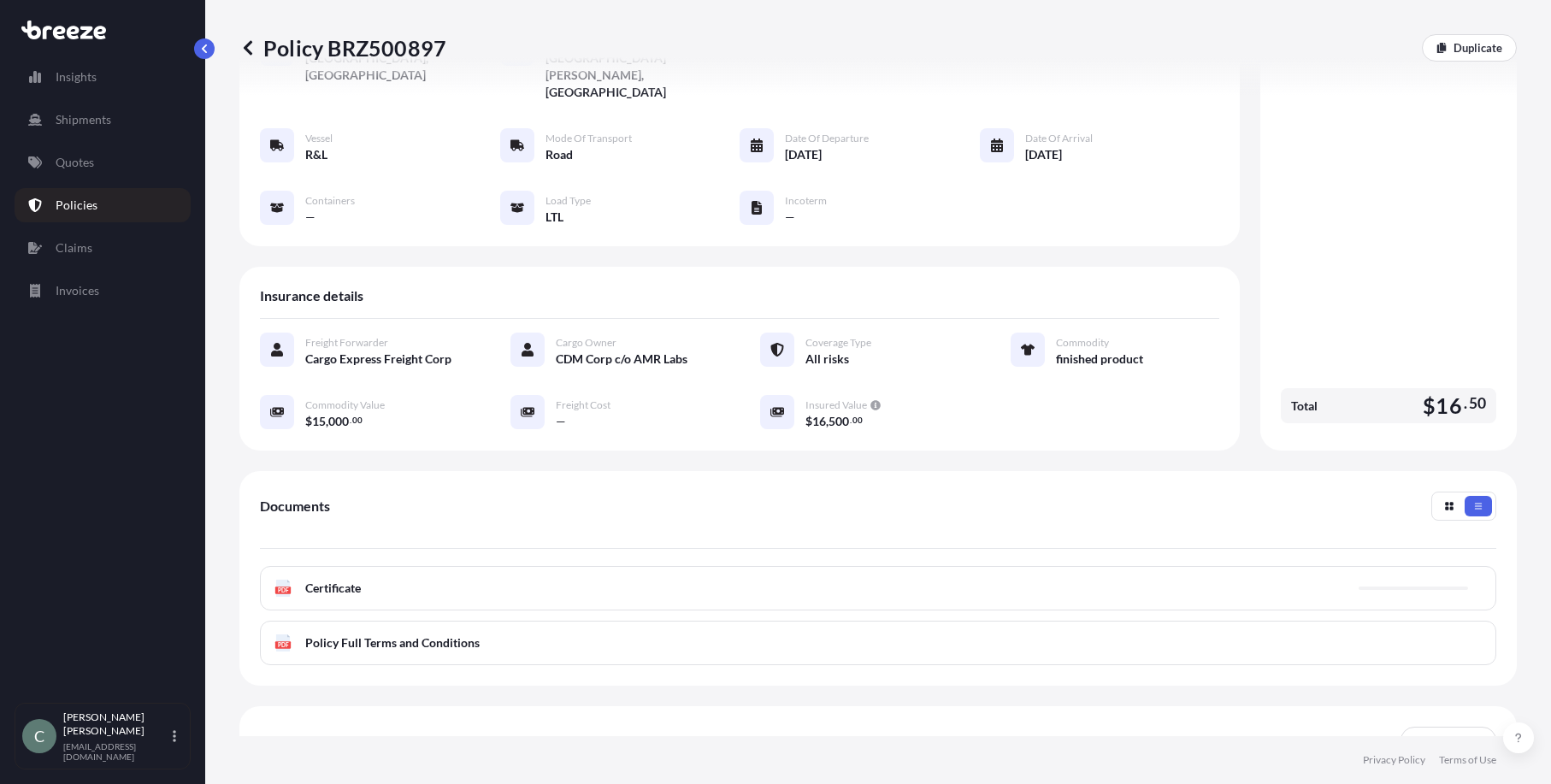
scroll to position [227, 0]
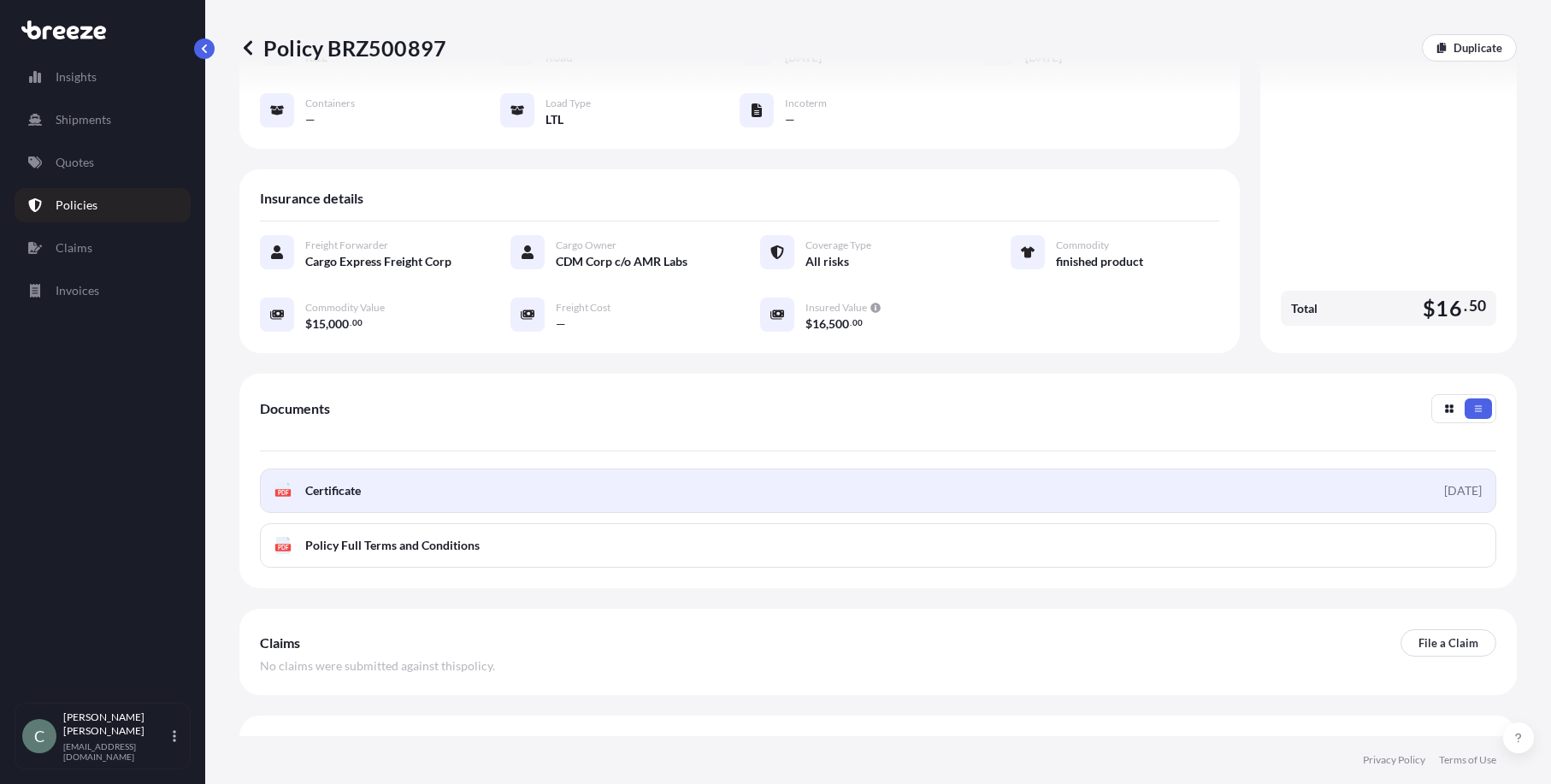
click at [331, 482] on span "Certificate" at bounding box center [332, 491] width 55 height 17
